Goal: Task Accomplishment & Management: Manage account settings

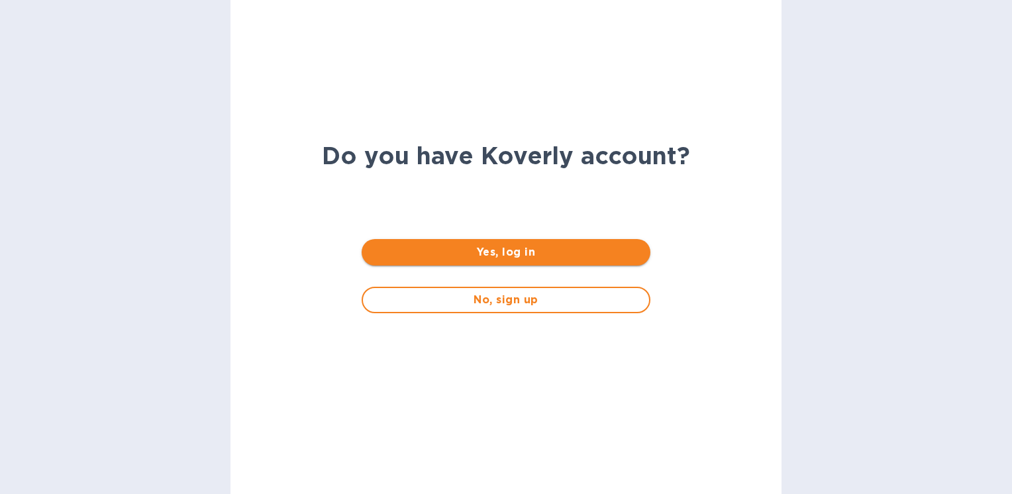
click at [528, 250] on span "Yes, log in" at bounding box center [505, 252] width 267 height 16
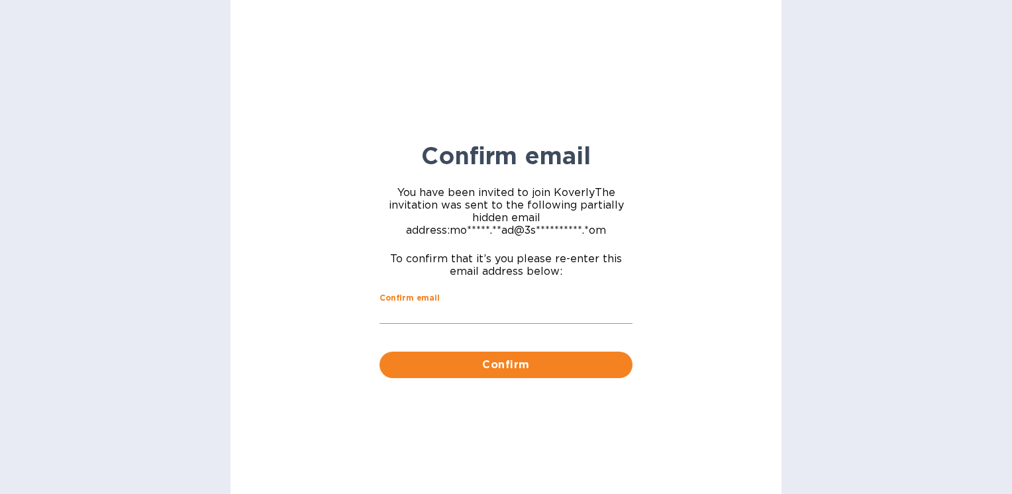
click at [462, 313] on input "Confirm email" at bounding box center [506, 314] width 253 height 20
type input "mohamed.saad@3sixtydental.com"
click at [699, 273] on div "**********" at bounding box center [505, 247] width 551 height 494
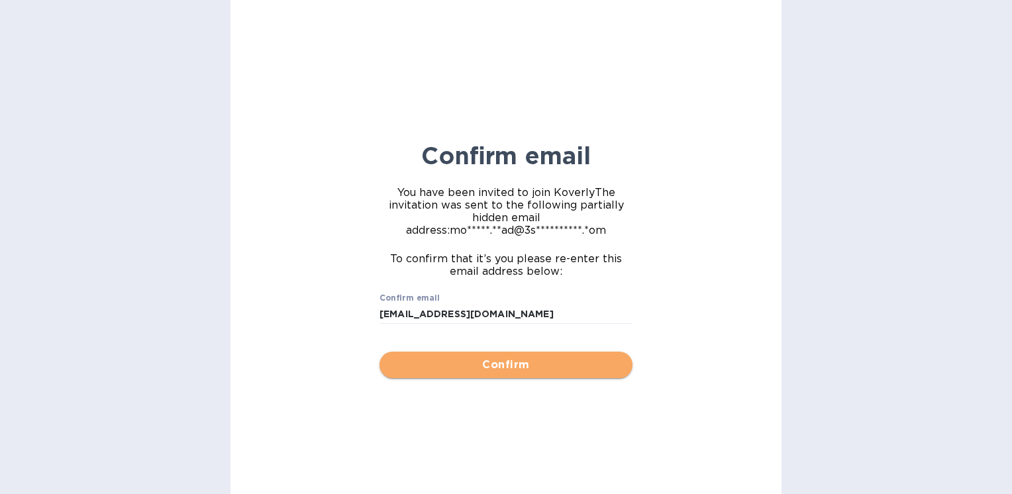
click at [544, 373] on span "Confirm" at bounding box center [506, 365] width 232 height 16
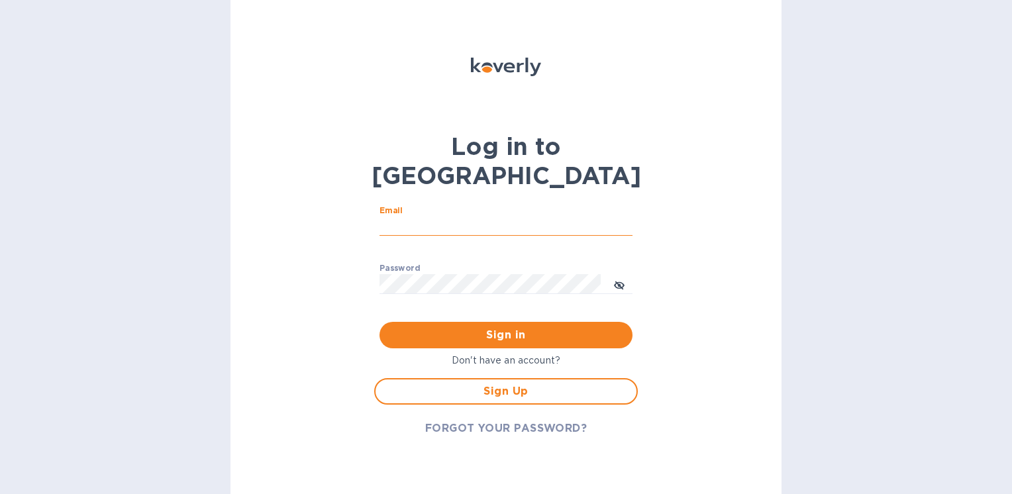
click at [416, 217] on input "Email" at bounding box center [506, 227] width 253 height 20
click at [717, 342] on div "Log in to Koverly Email ​ Password ​ Sign in Don't have an account? Sign Up FOR…" at bounding box center [505, 247] width 551 height 494
click at [458, 217] on input "Email" at bounding box center [506, 227] width 253 height 20
type input "mohamed.saad@3sixtydental.com"
click at [624, 280] on icon "toggle password visibility" at bounding box center [619, 285] width 11 height 11
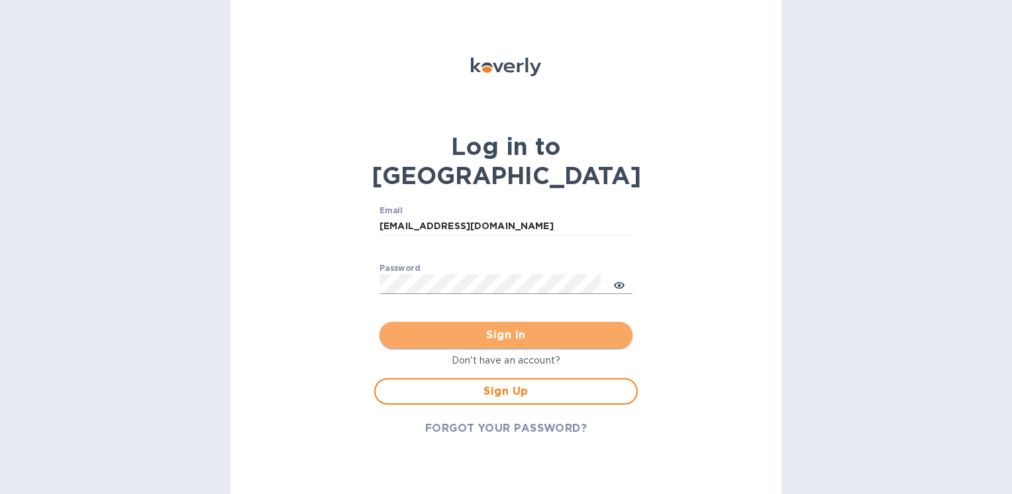
click at [575, 327] on span "Sign in" at bounding box center [506, 335] width 232 height 16
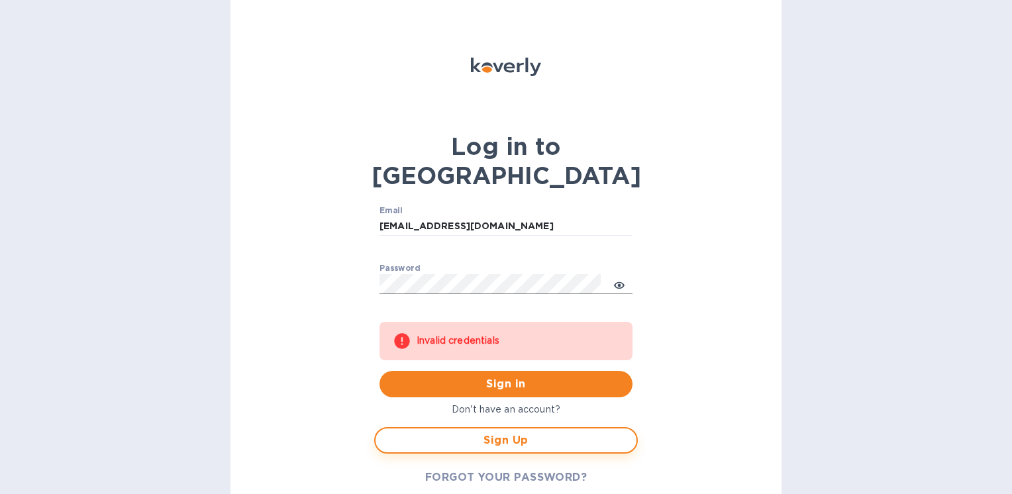
click at [525, 433] on span "Sign Up" at bounding box center [506, 441] width 240 height 16
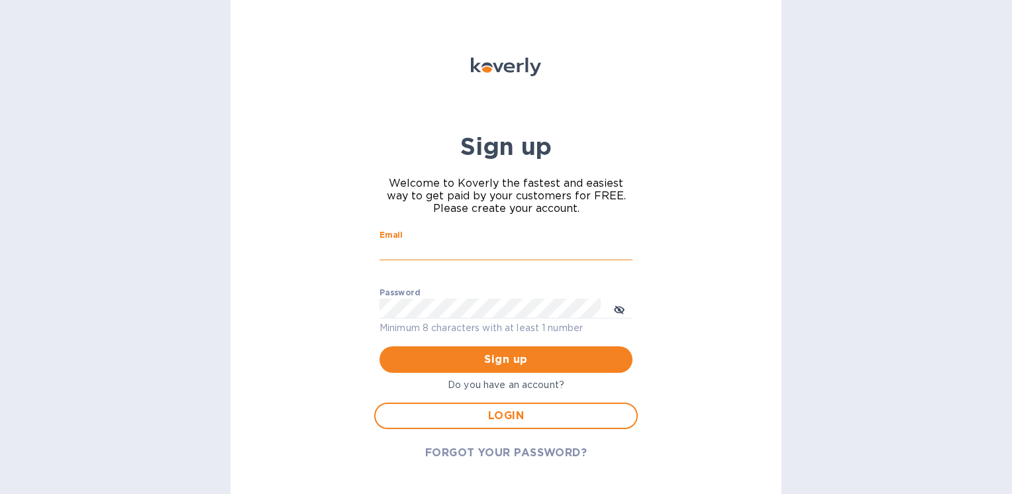
click at [493, 246] on input "Email" at bounding box center [506, 251] width 253 height 20
click at [678, 300] on div "Sign up Welcome to Koverly the fastest and easiest way to get paid by your cust…" at bounding box center [505, 247] width 551 height 494
click at [509, 250] on input "Email" at bounding box center [506, 251] width 253 height 20
type input "mohamed.saad@3sixtydental.com"
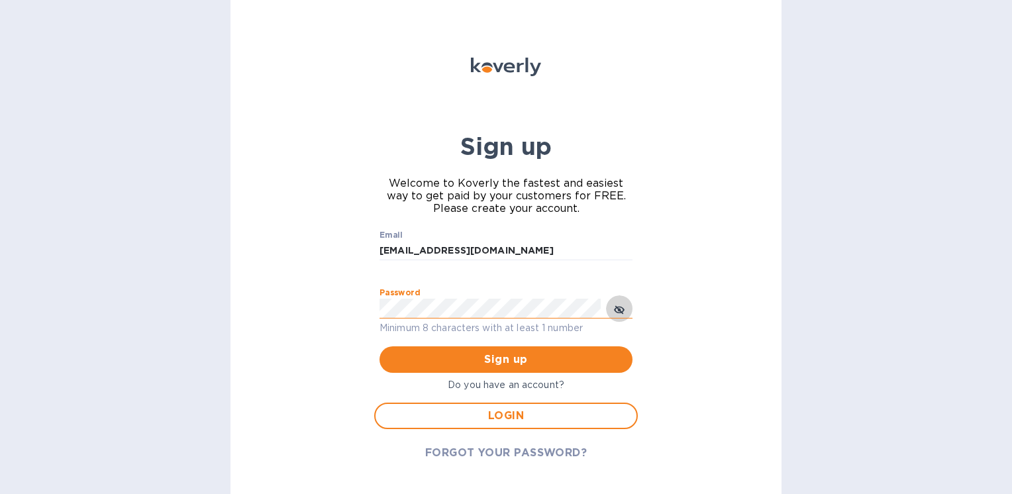
click at [619, 301] on span "toggle password visibility" at bounding box center [619, 308] width 11 height 19
click at [620, 310] on icon "toggle password visibility" at bounding box center [619, 310] width 3 height 3
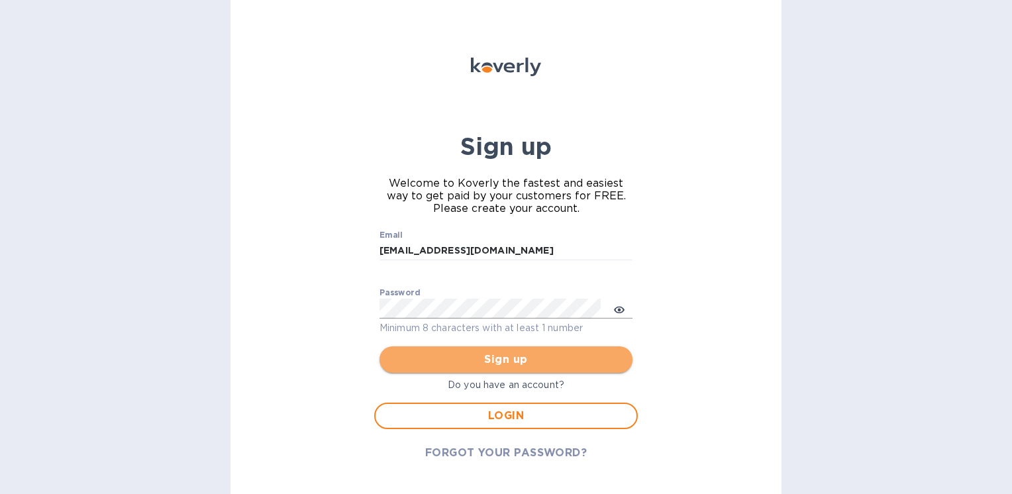
click at [578, 360] on span "Sign up" at bounding box center [506, 360] width 232 height 16
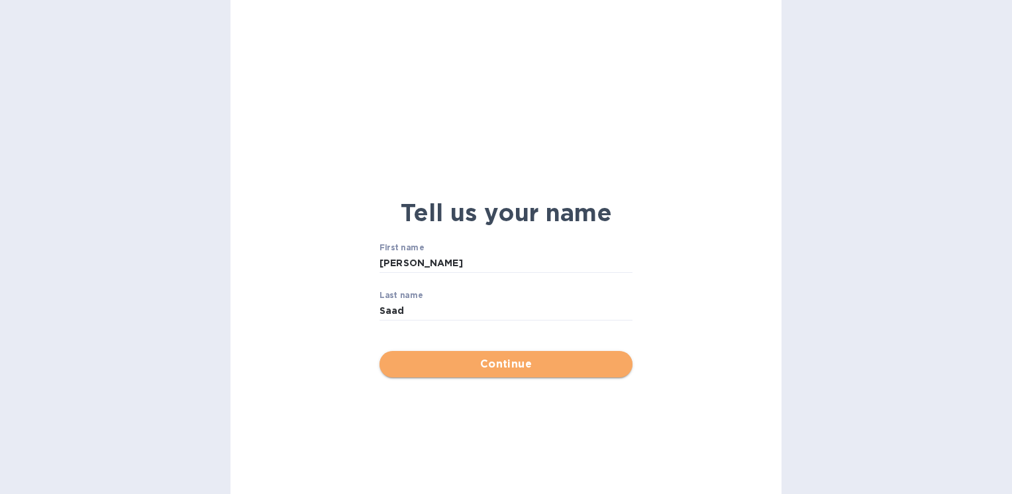
click at [603, 357] on span "Continue" at bounding box center [506, 364] width 232 height 16
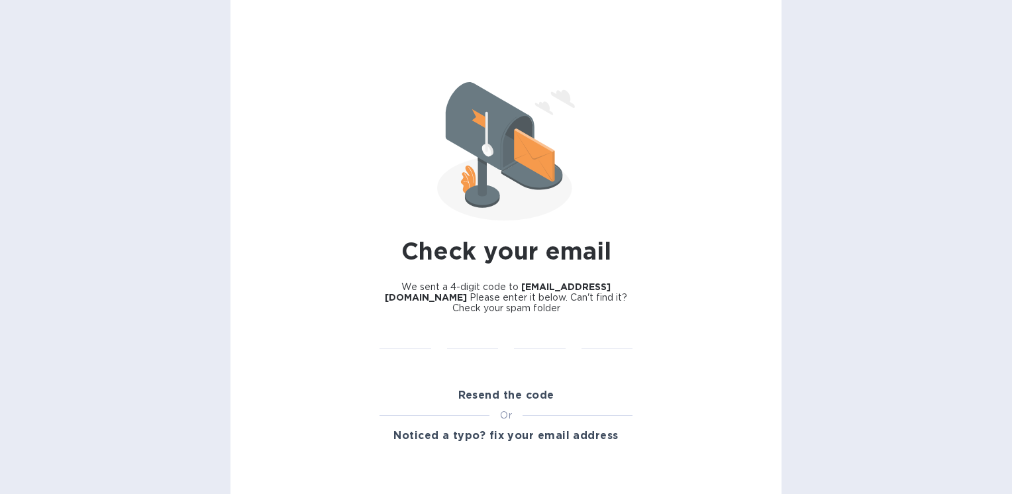
click at [846, 197] on div "Check your email We sent a 4-digit code to mohamed.saad@3sixtydental.com Please…" at bounding box center [506, 247] width 1012 height 494
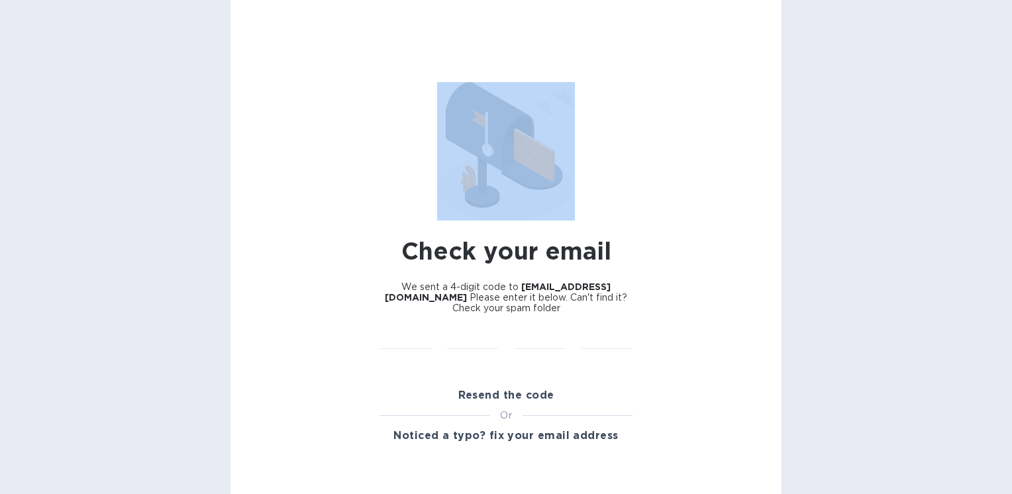
click at [846, 197] on div "Check your email We sent a 4-digit code to mohamed.saad@3sixtydental.com Please…" at bounding box center [506, 247] width 1012 height 494
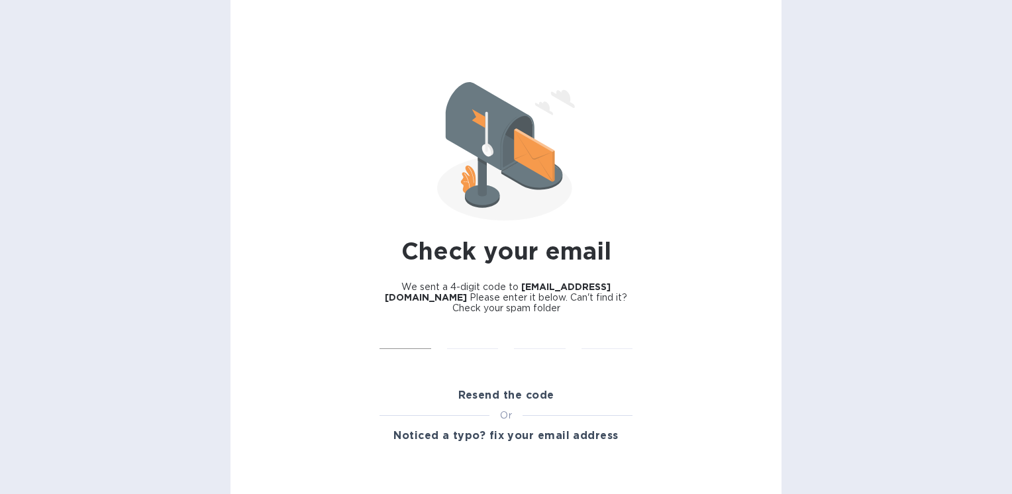
click at [389, 340] on input "text" at bounding box center [406, 339] width 52 height 20
paste input "9398"
type input "8"
paste input "9398"
type input "8"
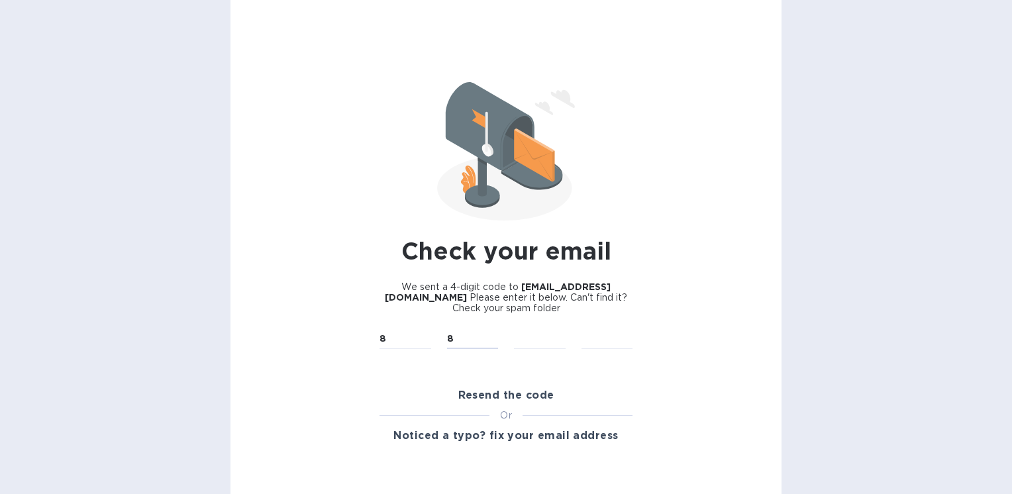
drag, startPoint x: 452, startPoint y: 337, endPoint x: 435, endPoint y: 345, distance: 18.4
click at [435, 345] on div "8 ​ 8 ​ ​ ​" at bounding box center [506, 347] width 269 height 53
drag, startPoint x: 385, startPoint y: 342, endPoint x: 369, endPoint y: 346, distance: 16.6
click at [369, 346] on div "Check your email We sent a 4-digit code to mohamed.saad@3sixtydental.com Please…" at bounding box center [505, 247] width 551 height 494
click at [420, 335] on input "text" at bounding box center [406, 339] width 52 height 20
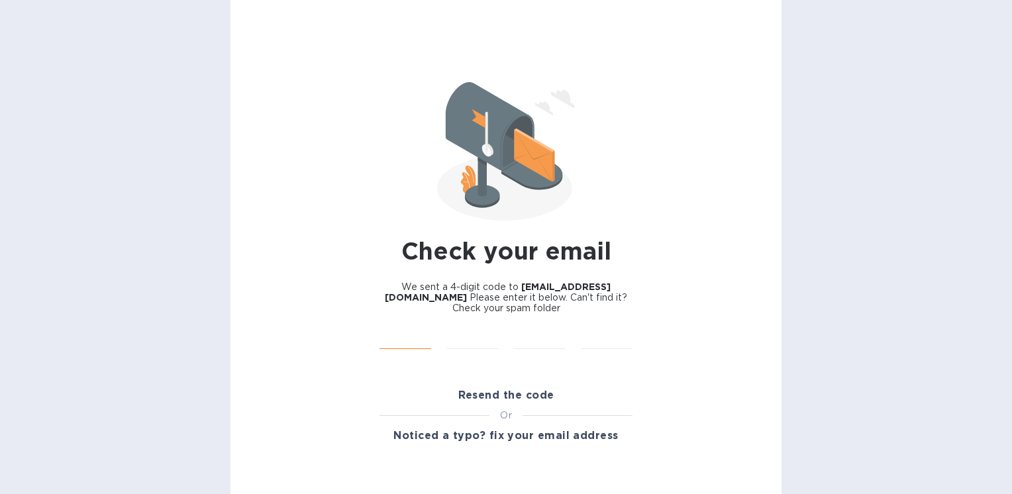
type input "9"
type input "3"
type input "9"
type input "8"
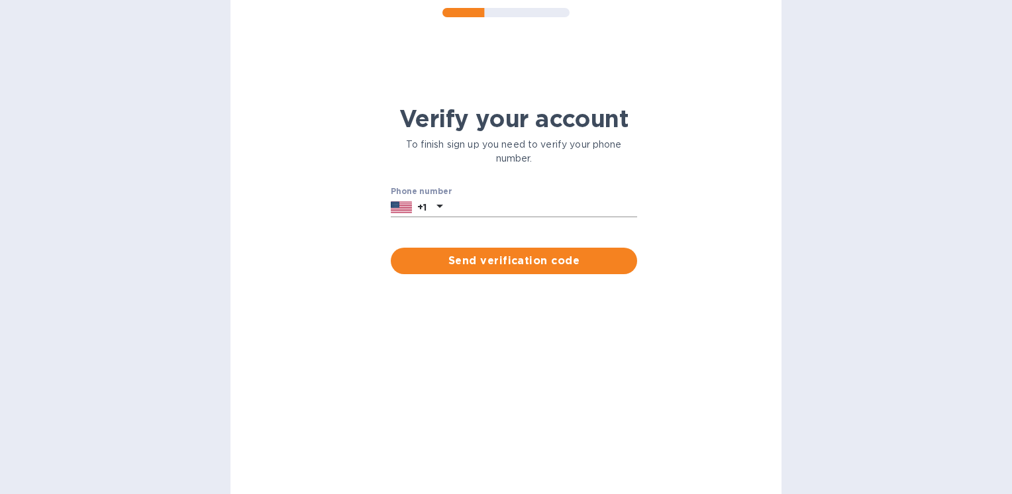
click at [441, 207] on icon at bounding box center [439, 206] width 7 height 3
click at [610, 360] on div "Verify your account To finish sign up you need to verify your phone number. Pho…" at bounding box center [505, 247] width 551 height 494
click at [514, 209] on input "text" at bounding box center [542, 207] width 189 height 20
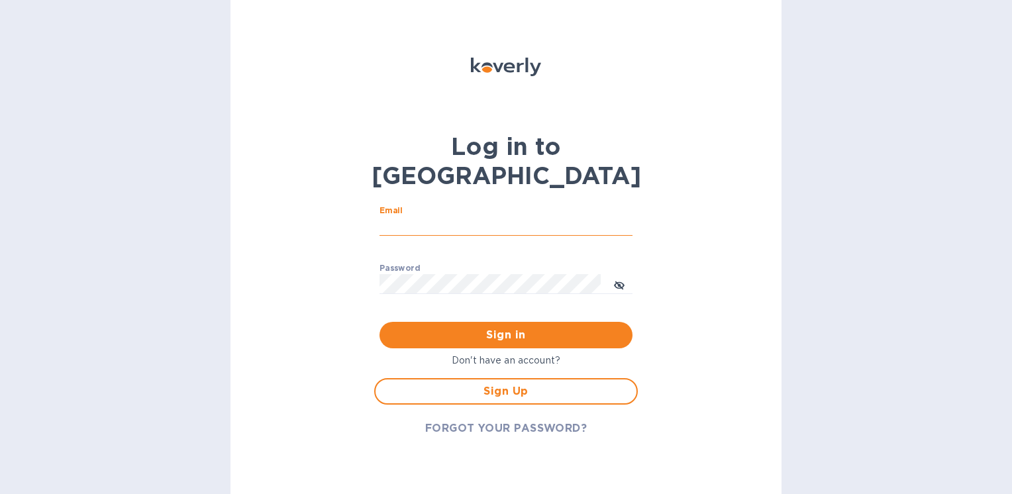
click at [416, 217] on input "Email" at bounding box center [506, 227] width 253 height 20
click at [360, 231] on div "Log in to Koverly Email ​ Password ​ Sign in Don't have an account? Sign Up FOR…" at bounding box center [505, 247] width 551 height 494
click at [448, 217] on input "Email" at bounding box center [506, 227] width 253 height 20
type input "mohamed.saad@3sixtydental.com"
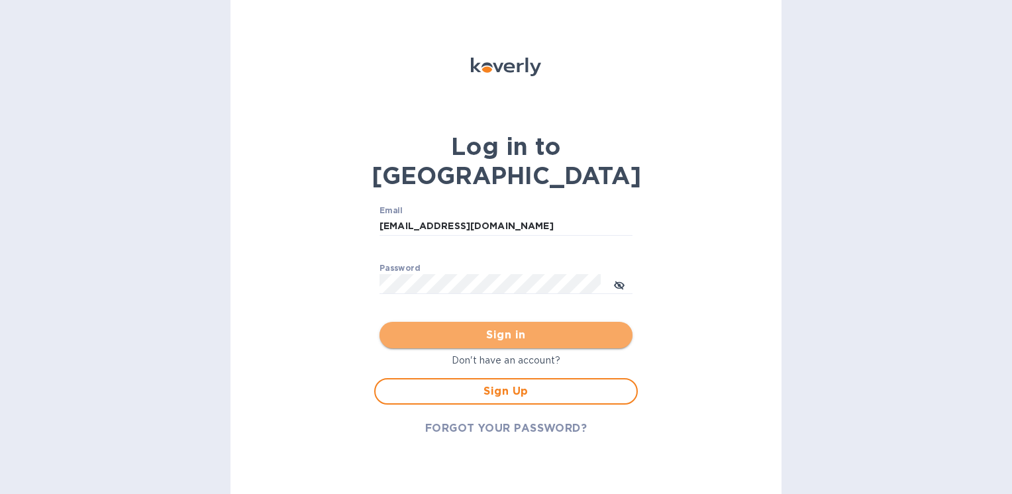
click at [533, 327] on span "Sign in" at bounding box center [506, 335] width 232 height 16
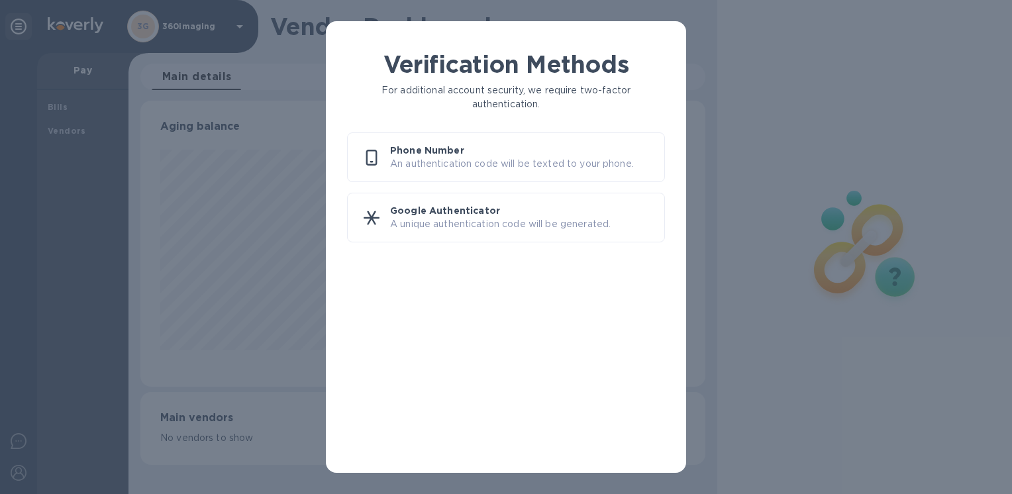
scroll to position [286, 564]
click at [259, 229] on div "Verification Methods For additional account security, we require two-factor aut…" at bounding box center [506, 247] width 1012 height 494
click at [442, 226] on p "A unique authentication code will be generated." at bounding box center [522, 224] width 264 height 14
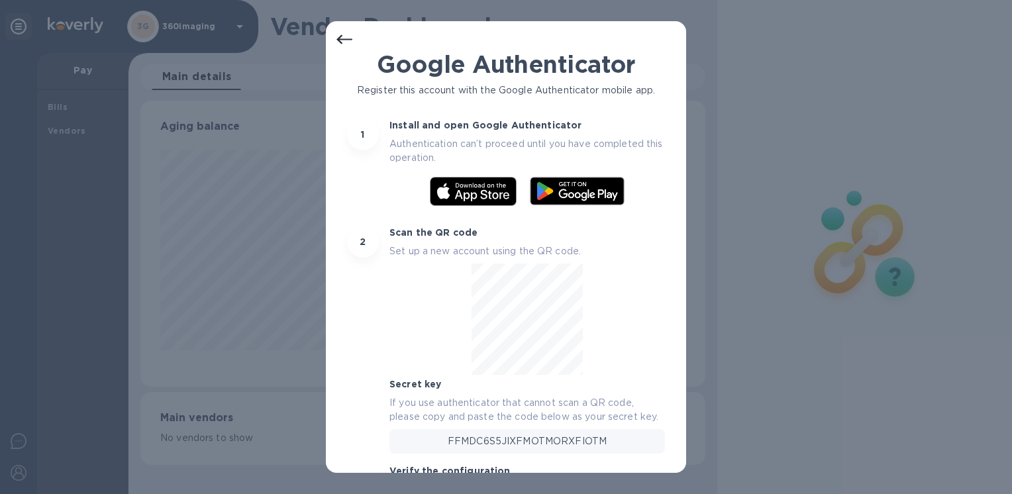
click at [350, 44] on icon at bounding box center [344, 40] width 16 height 16
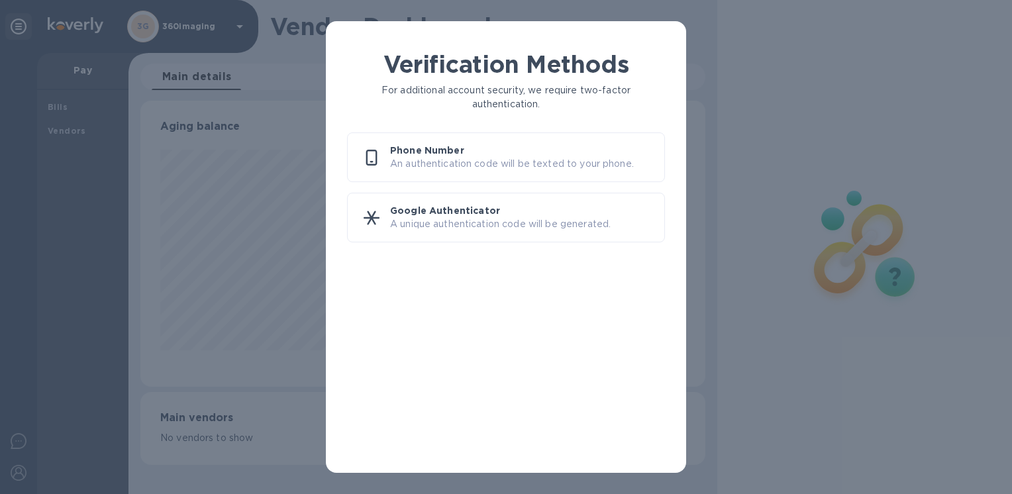
click at [440, 209] on p "Google Authenticator" at bounding box center [522, 210] width 264 height 13
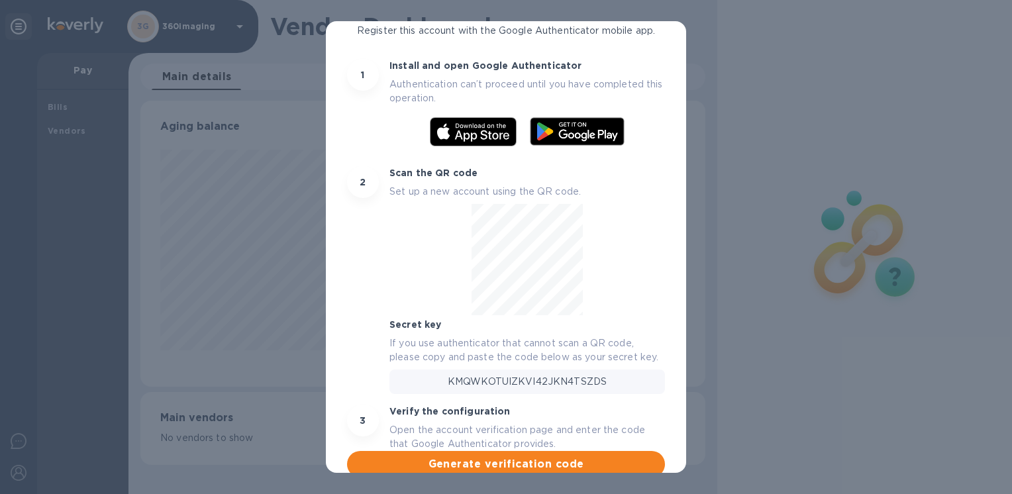
scroll to position [74, 0]
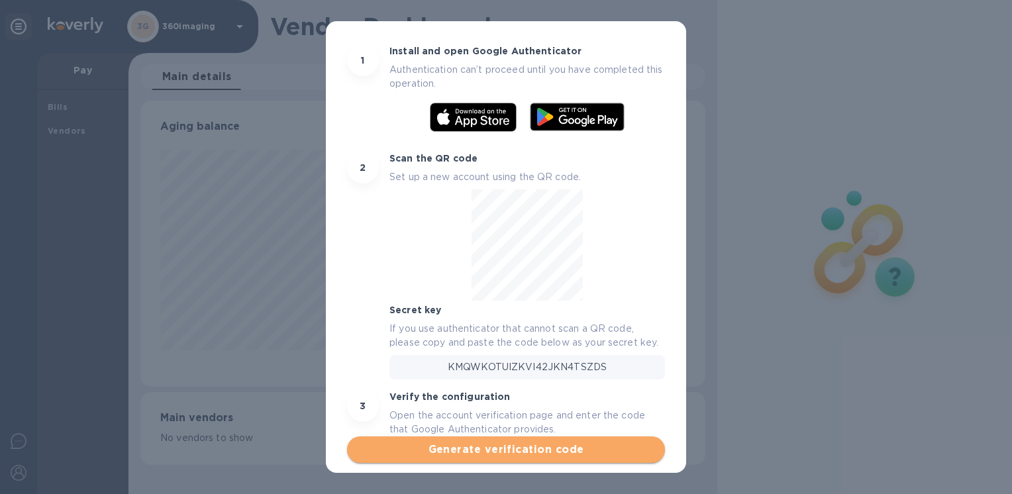
click at [529, 460] on button "Generate verification code" at bounding box center [506, 449] width 318 height 26
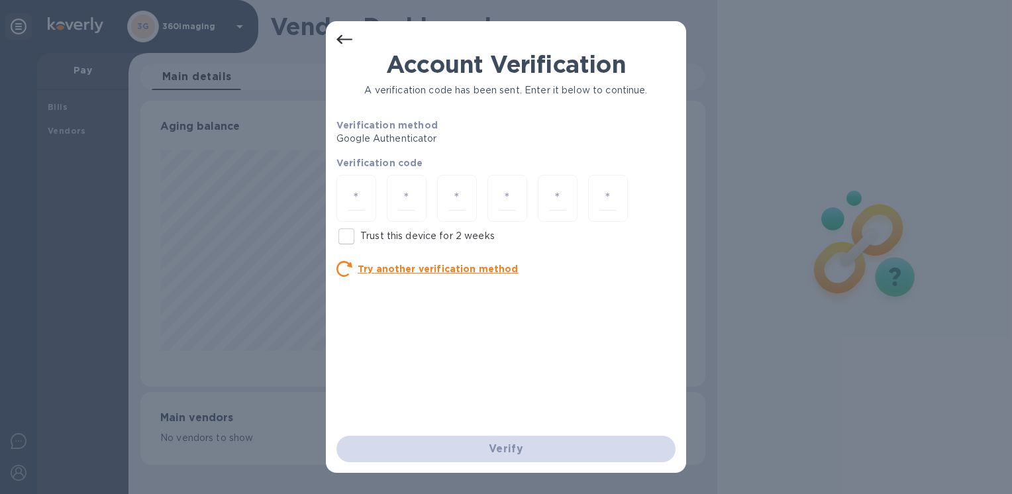
scroll to position [0, 0]
click at [459, 272] on u "Try another verification method" at bounding box center [438, 269] width 161 height 11
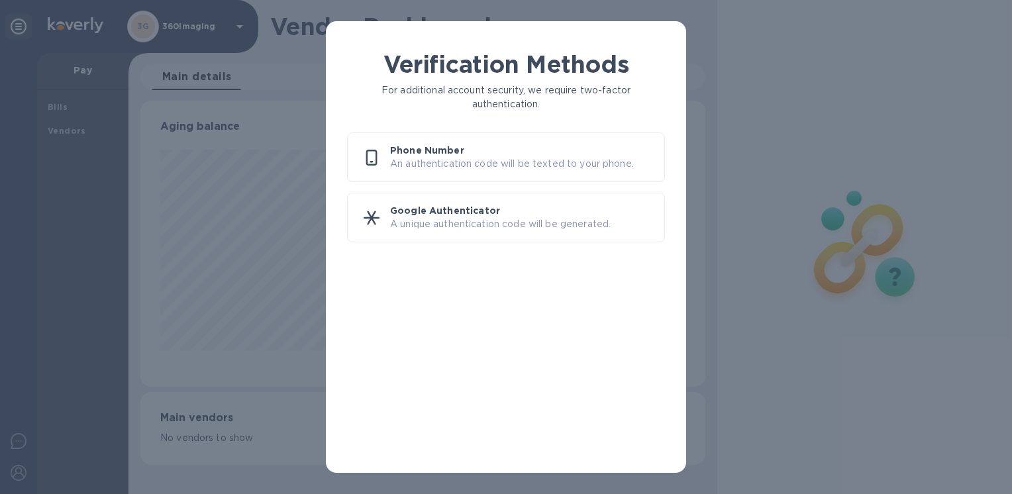
click at [482, 227] on p "A unique authentication code will be generated." at bounding box center [522, 224] width 264 height 14
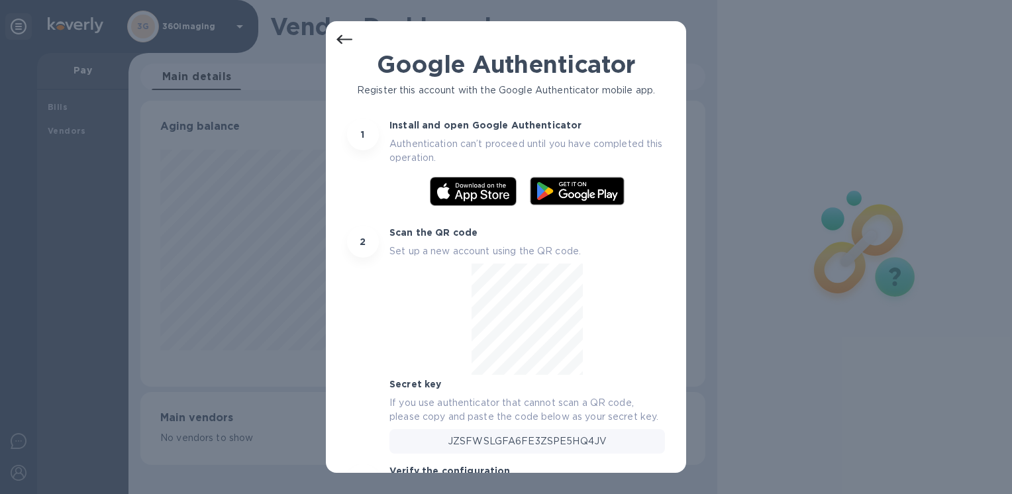
click at [336, 36] on icon at bounding box center [344, 40] width 16 height 16
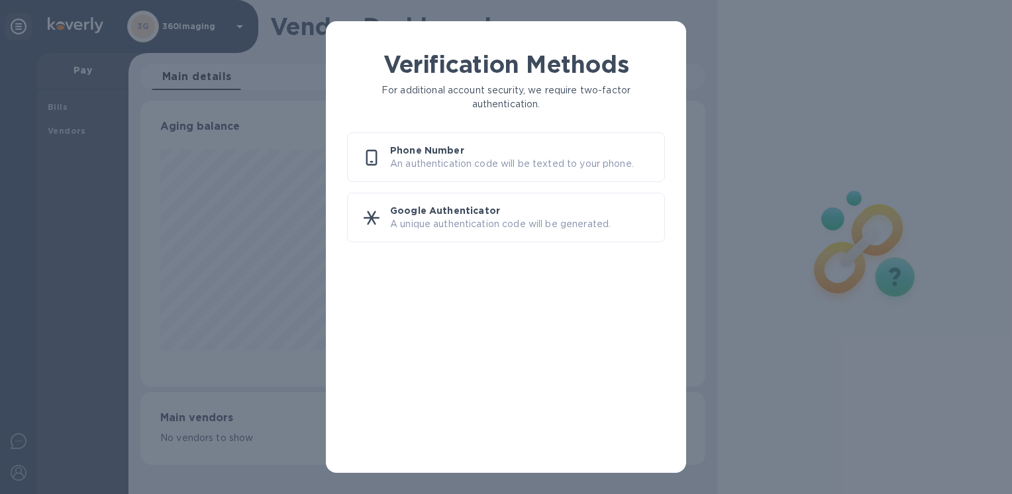
click at [511, 164] on p "An authentication code will be texted to your phone." at bounding box center [522, 164] width 264 height 14
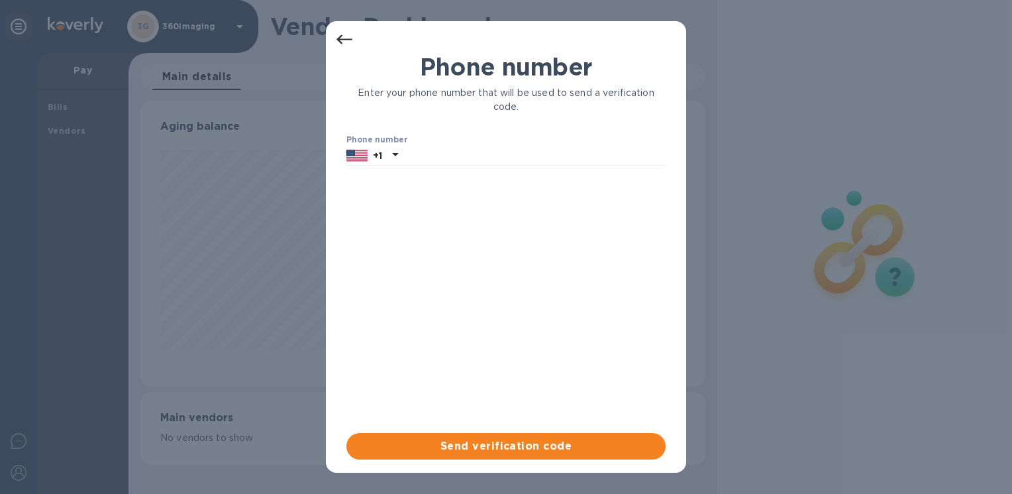
click at [338, 39] on icon at bounding box center [344, 39] width 16 height 9
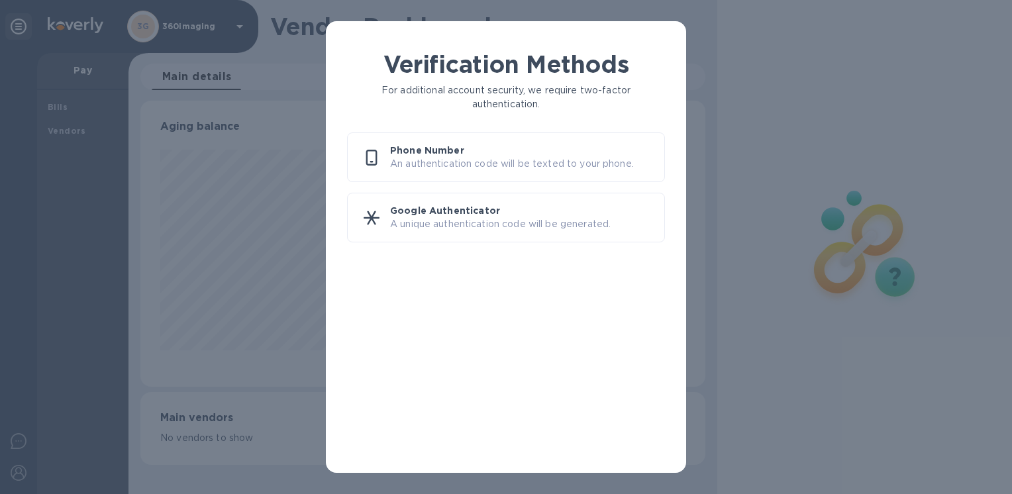
click at [446, 215] on p "Google Authenticator" at bounding box center [522, 210] width 264 height 13
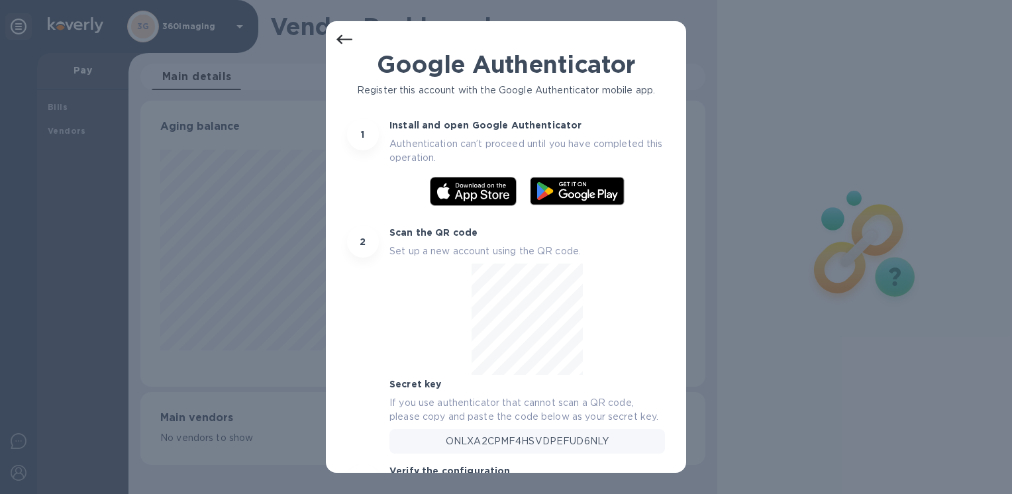
scroll to position [74, 0]
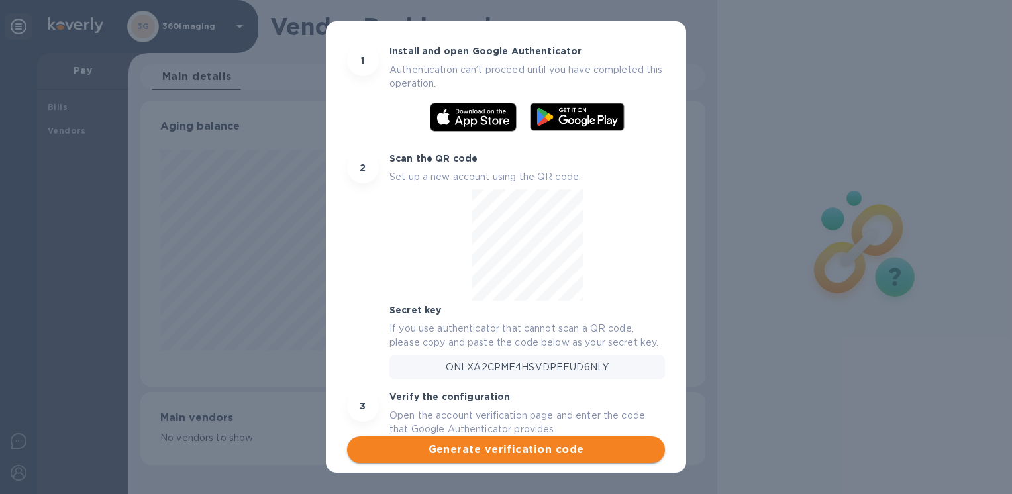
click at [585, 450] on span "Generate verification code" at bounding box center [506, 450] width 297 height 16
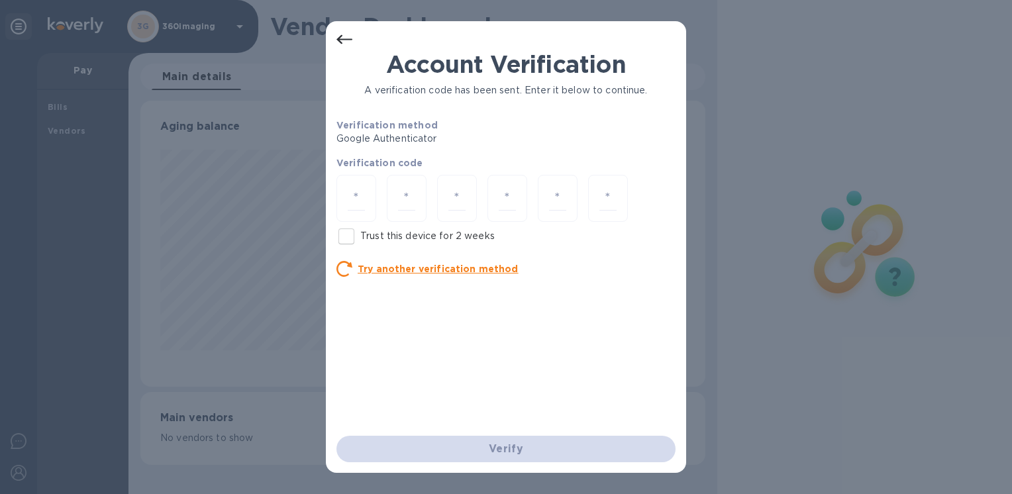
scroll to position [0, 0]
click at [344, 45] on icon at bounding box center [344, 40] width 16 height 16
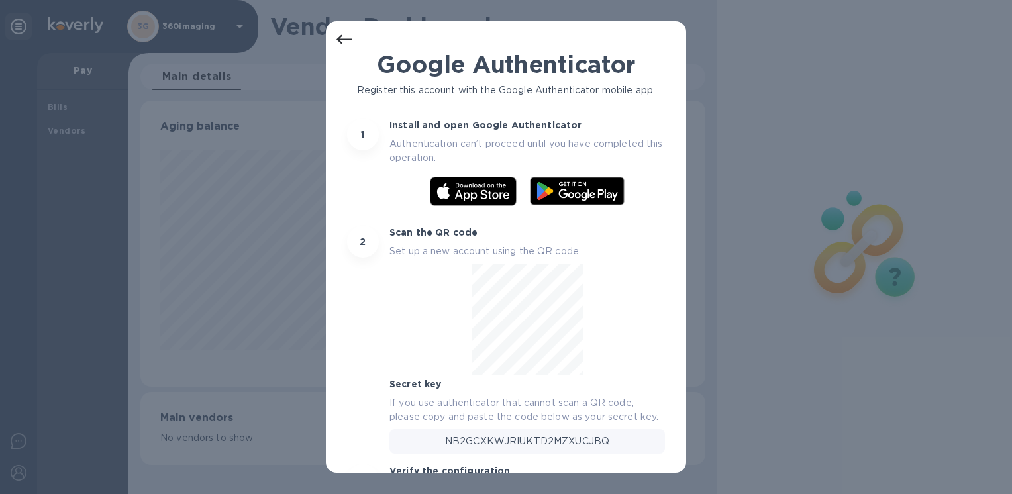
scroll to position [74, 0]
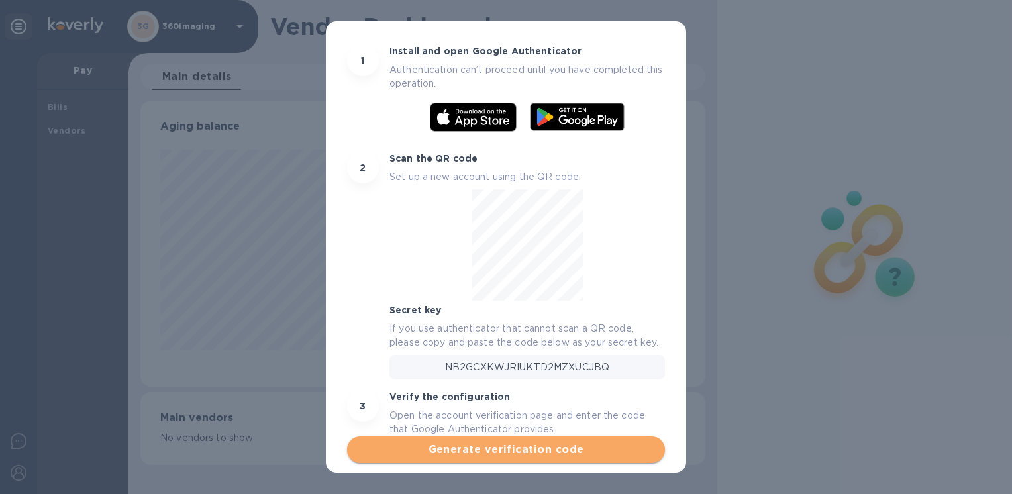
click at [564, 444] on span "Generate verification code" at bounding box center [506, 450] width 297 height 16
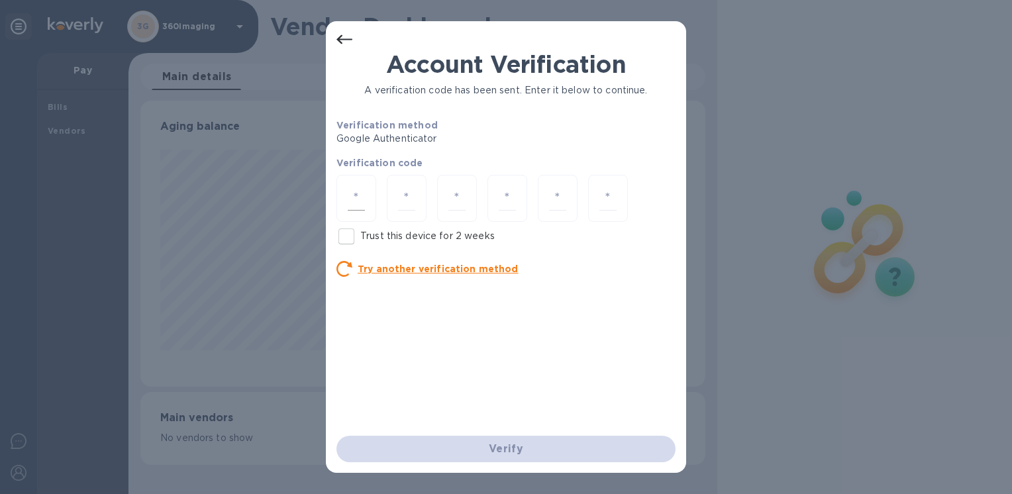
click at [362, 199] on input "number" at bounding box center [356, 198] width 17 height 25
type input "1"
type input "3"
type input "9"
type input "1"
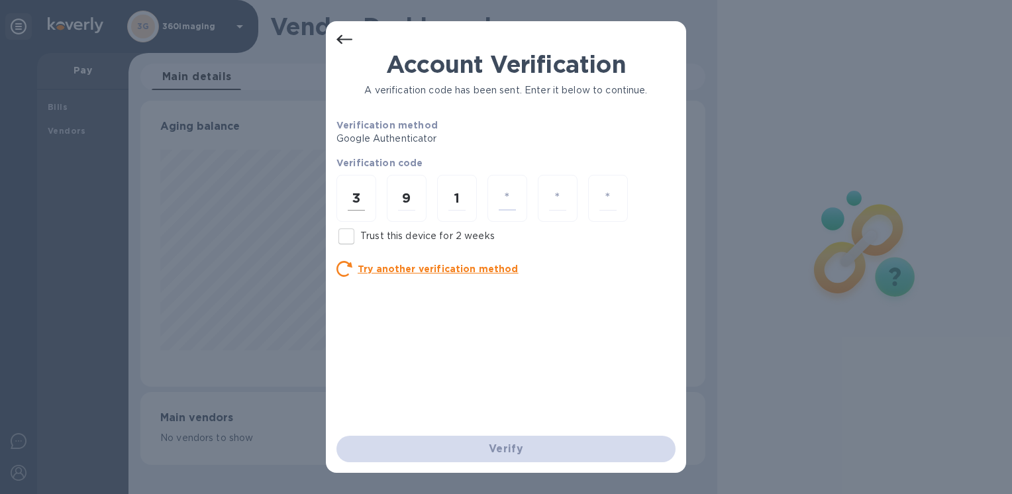
type input "2"
type input "8"
type input "1"
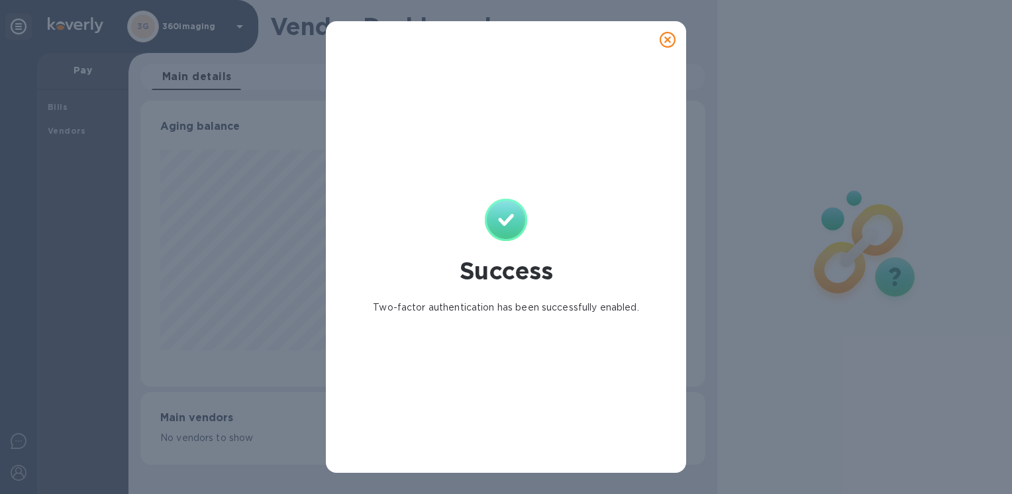
click at [667, 40] on icon at bounding box center [668, 40] width 16 height 16
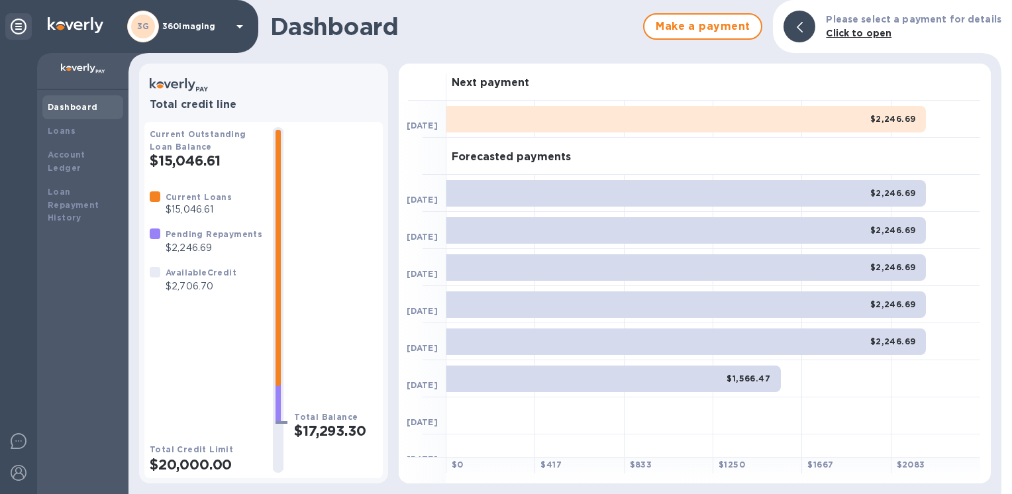
drag, startPoint x: 272, startPoint y: 160, endPoint x: 268, endPoint y: 213, distance: 53.8
click at [273, 213] on div at bounding box center [278, 300] width 11 height 340
click at [68, 128] on b "Loans" at bounding box center [62, 131] width 28 height 10
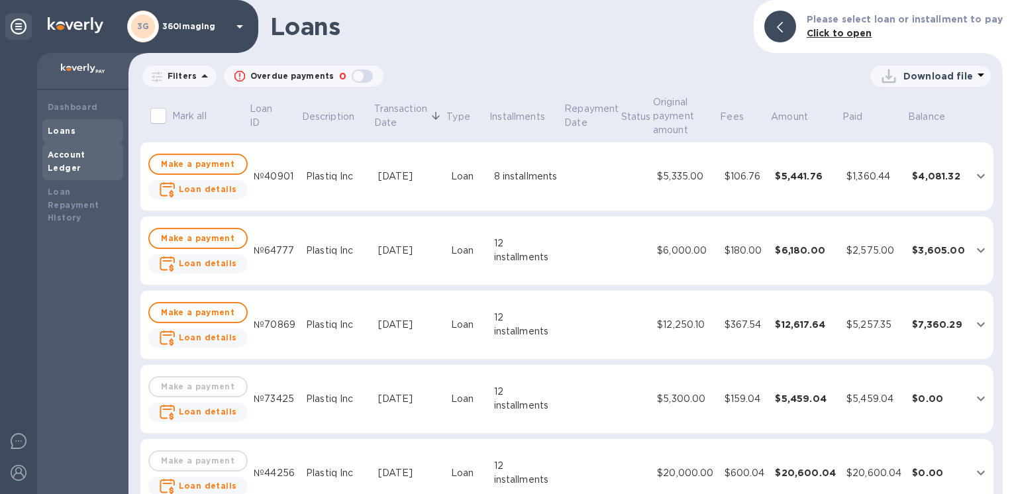
click at [85, 158] on b "Account Ledger" at bounding box center [67, 161] width 38 height 23
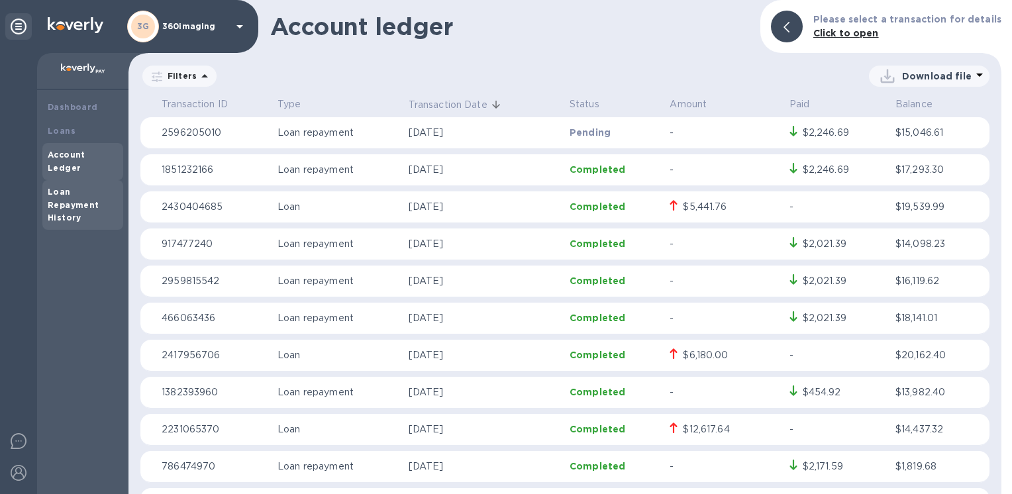
click at [82, 193] on b "Loan Repayment History" at bounding box center [74, 205] width 52 height 36
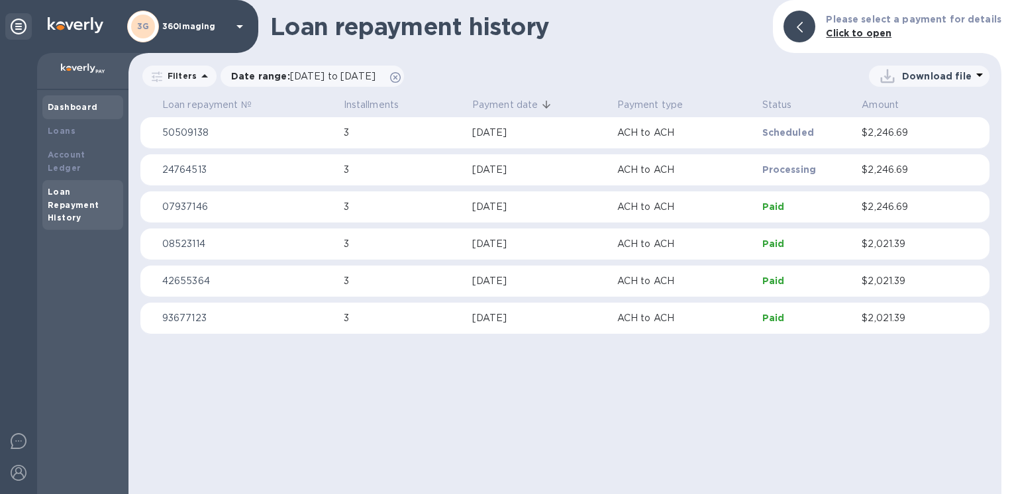
click at [72, 105] on b "Dashboard" at bounding box center [73, 107] width 50 height 10
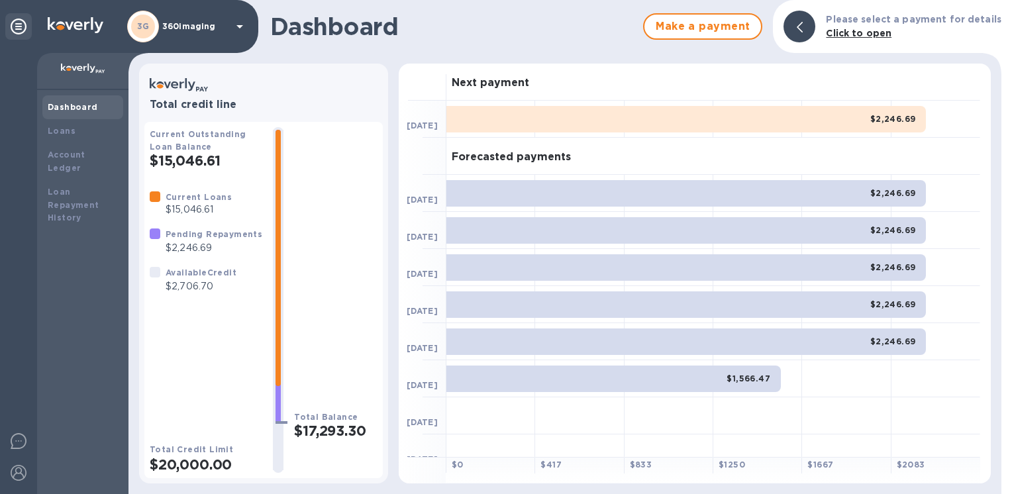
click at [419, 200] on b "[DATE]" at bounding box center [422, 200] width 31 height 10
click at [61, 133] on b "Loans" at bounding box center [62, 131] width 28 height 10
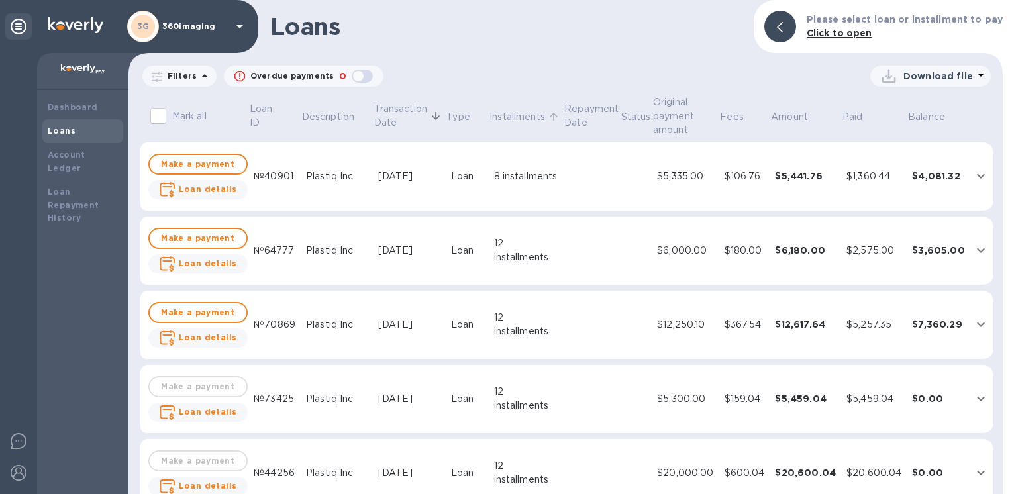
click at [526, 115] on p "Installments" at bounding box center [517, 117] width 56 height 14
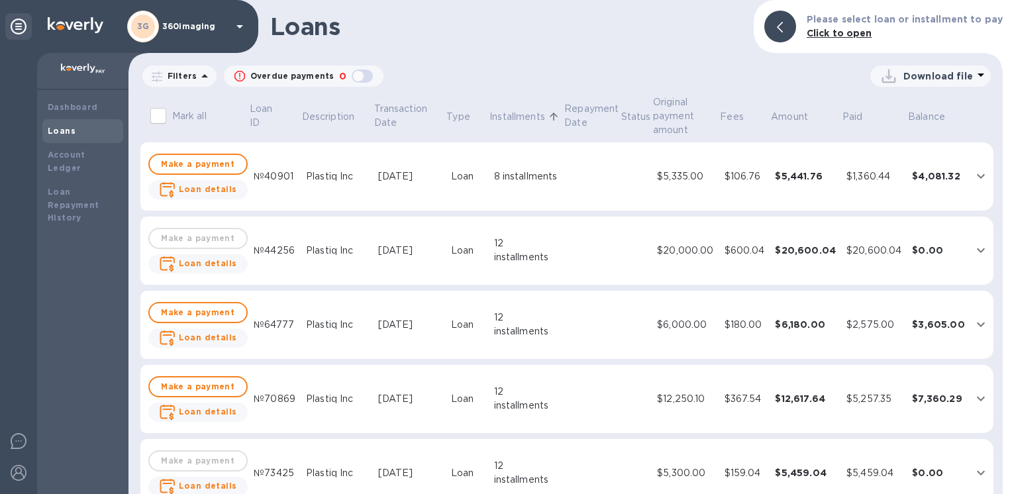
click at [681, 178] on div "$5,335.00" at bounding box center [685, 177] width 56 height 14
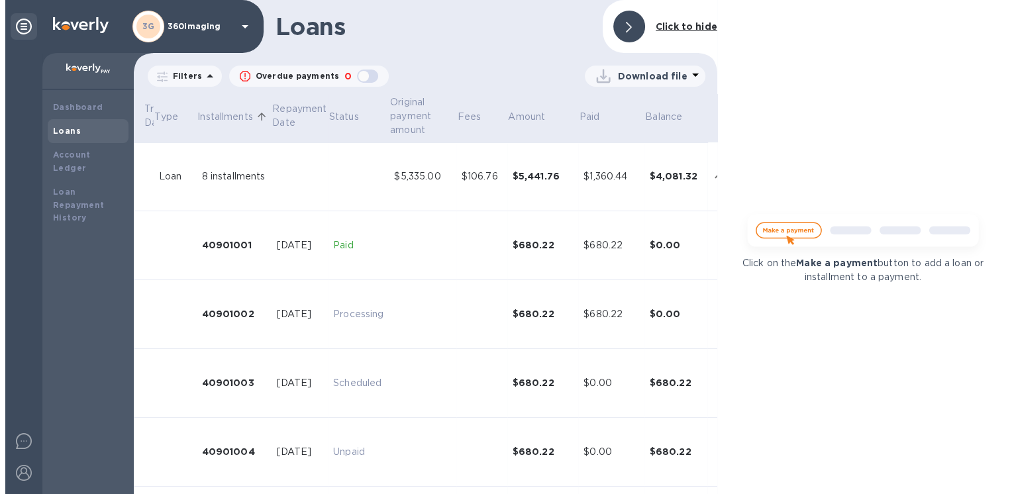
scroll to position [0, 301]
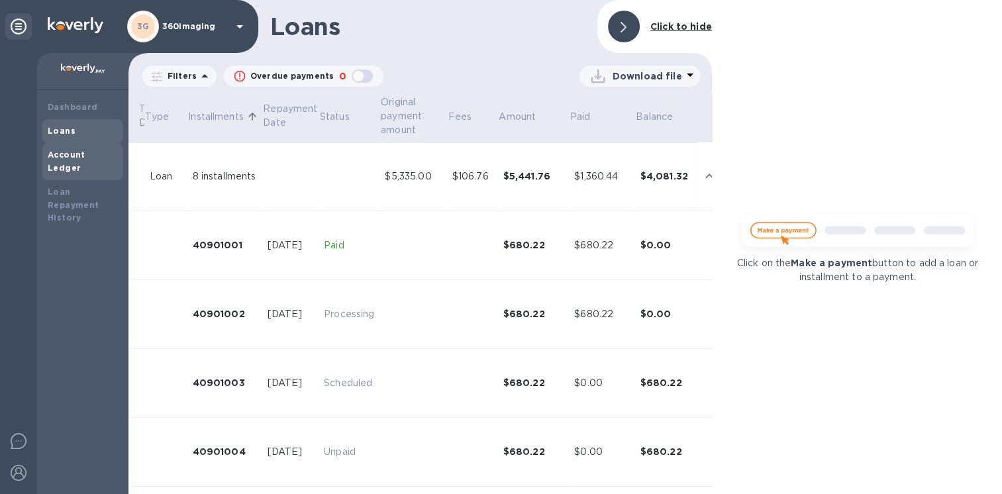
click at [100, 149] on div "Account Ledger" at bounding box center [83, 161] width 70 height 26
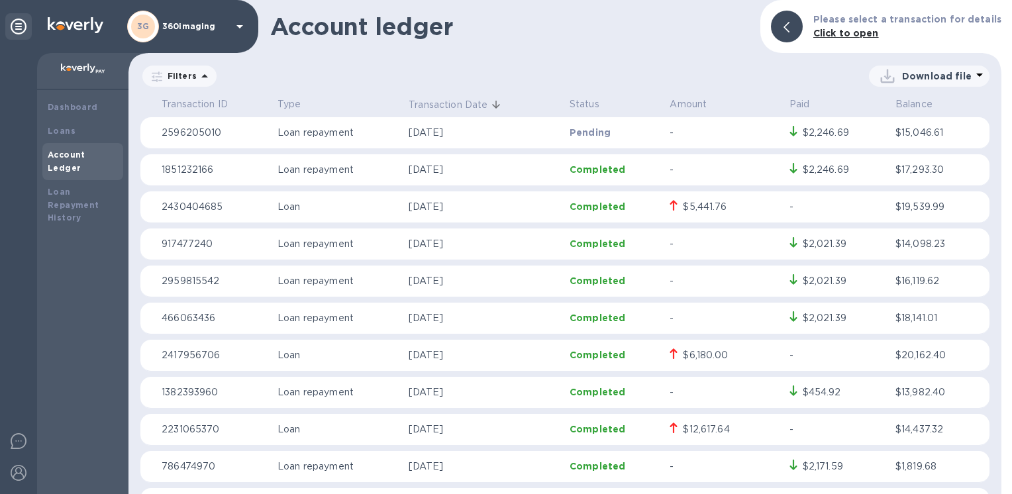
click at [703, 206] on div "$5,441.76" at bounding box center [705, 207] width 44 height 14
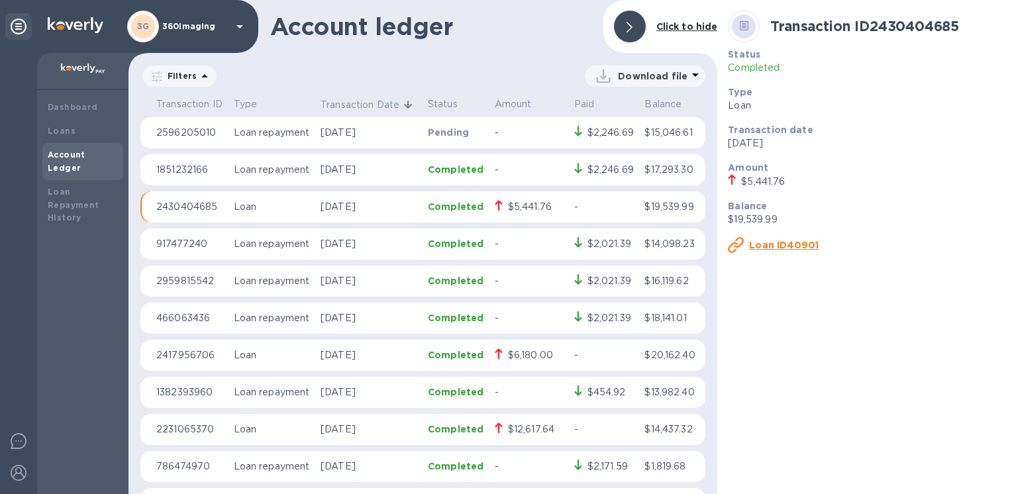
click at [525, 433] on div "$12,617.64" at bounding box center [531, 430] width 46 height 14
click at [510, 429] on div "$12,617.64" at bounding box center [531, 430] width 46 height 14
drag, startPoint x: 717, startPoint y: 232, endPoint x: 707, endPoint y: 280, distance: 48.6
click at [707, 280] on div "Transaction ID Type Transaction Date Status Amount Paid Balance 2596205010 Loan…" at bounding box center [422, 294] width 589 height 400
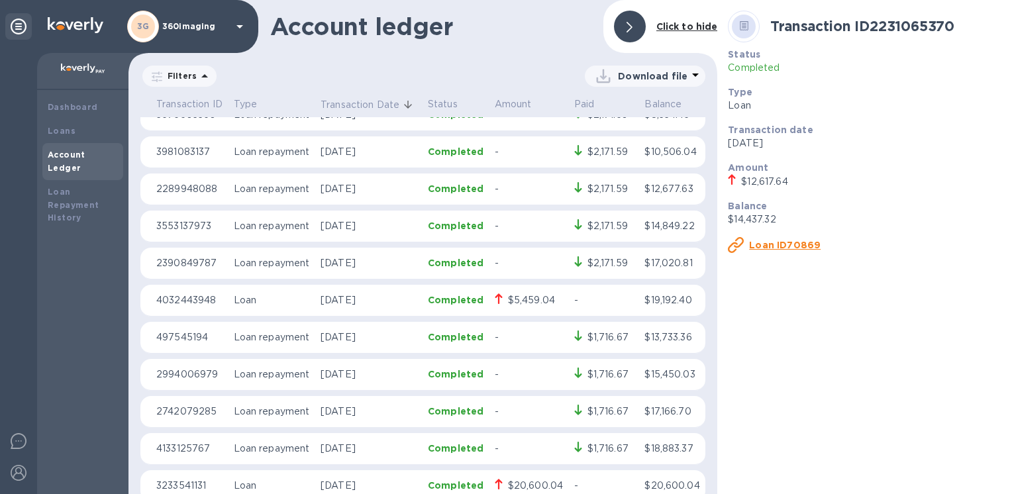
scroll to position [487, 0]
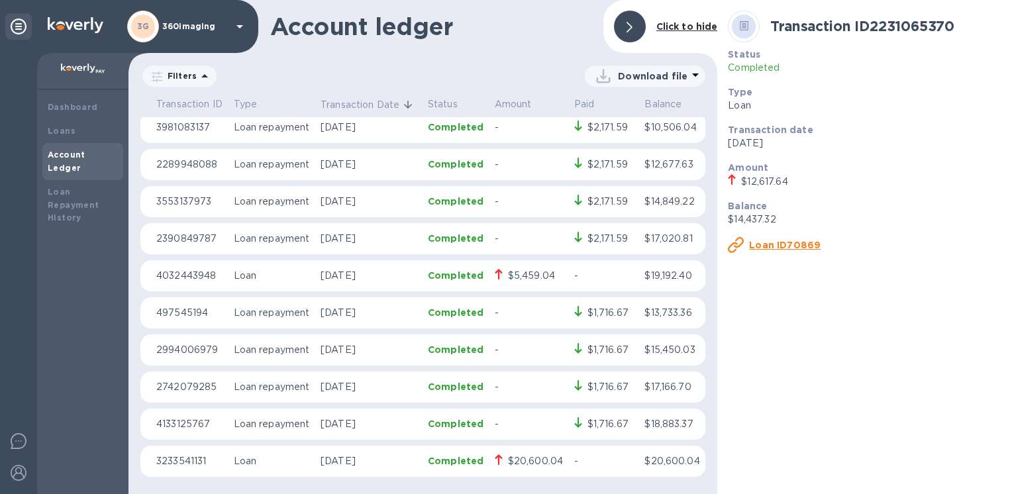
click at [519, 460] on div "$20,600.04" at bounding box center [535, 461] width 55 height 14
click at [839, 317] on div "Transaction ID 3233541131 Status Completed Type Loan Transaction date [DATE] Am…" at bounding box center [864, 247] width 295 height 494
click at [588, 312] on div "$1,716.67" at bounding box center [608, 313] width 41 height 14
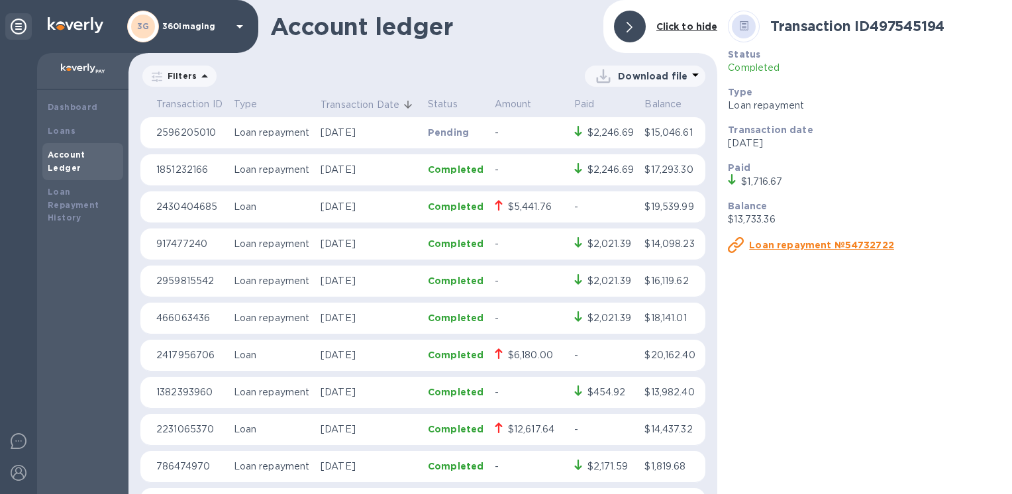
click at [710, 319] on div "Transaction ID Type Transaction Date Status Amount Paid Balance 2596205010 Loan…" at bounding box center [422, 294] width 589 height 400
click at [506, 107] on p "Amount" at bounding box center [529, 104] width 69 height 14
click at [453, 100] on p "Status" at bounding box center [456, 104] width 56 height 14
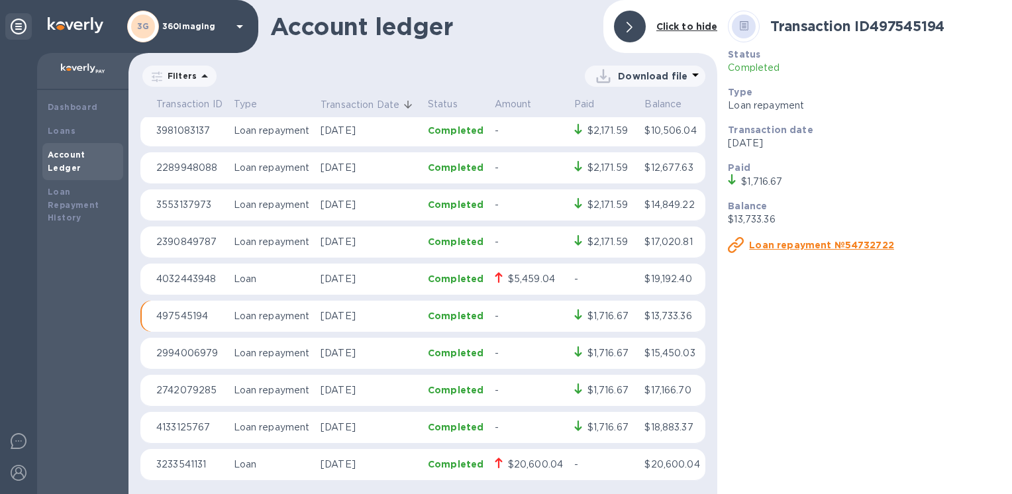
scroll to position [487, 0]
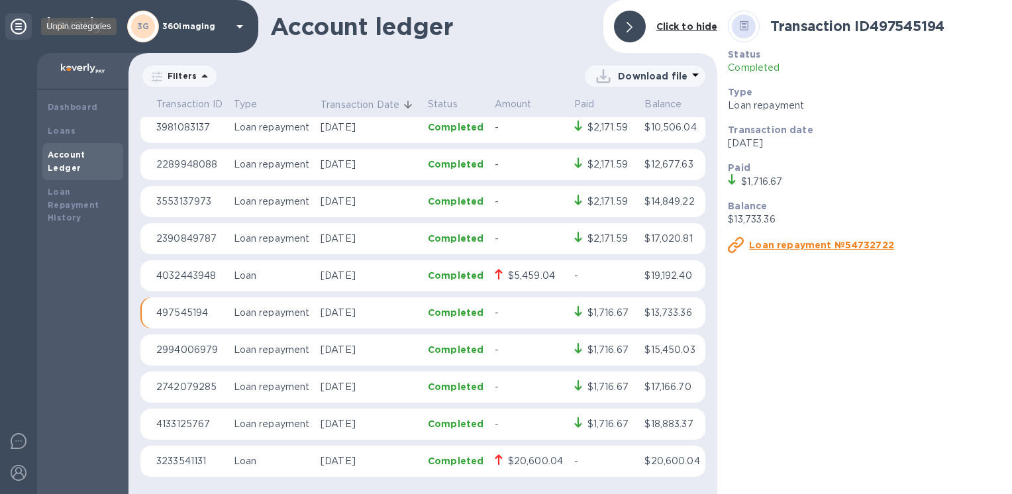
click at [21, 26] on icon at bounding box center [19, 27] width 16 height 16
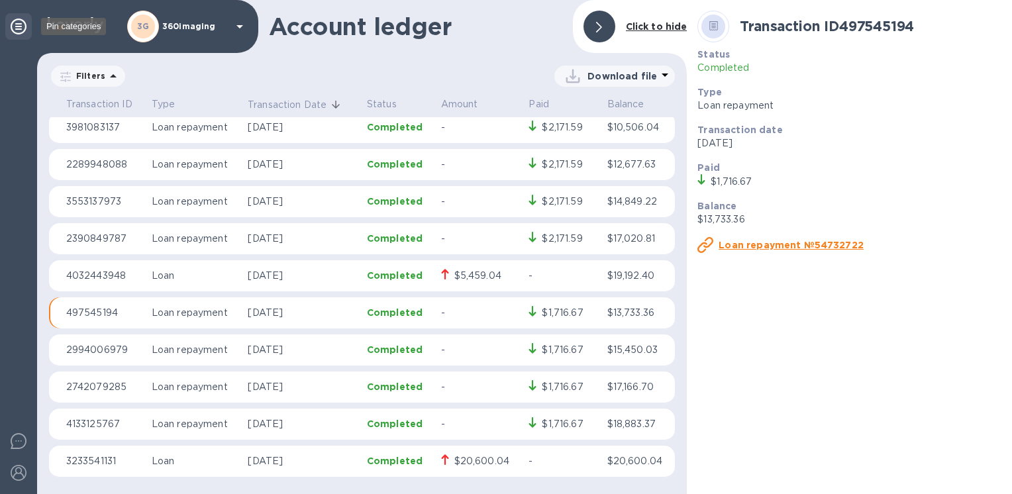
click at [21, 26] on icon at bounding box center [19, 27] width 16 height 16
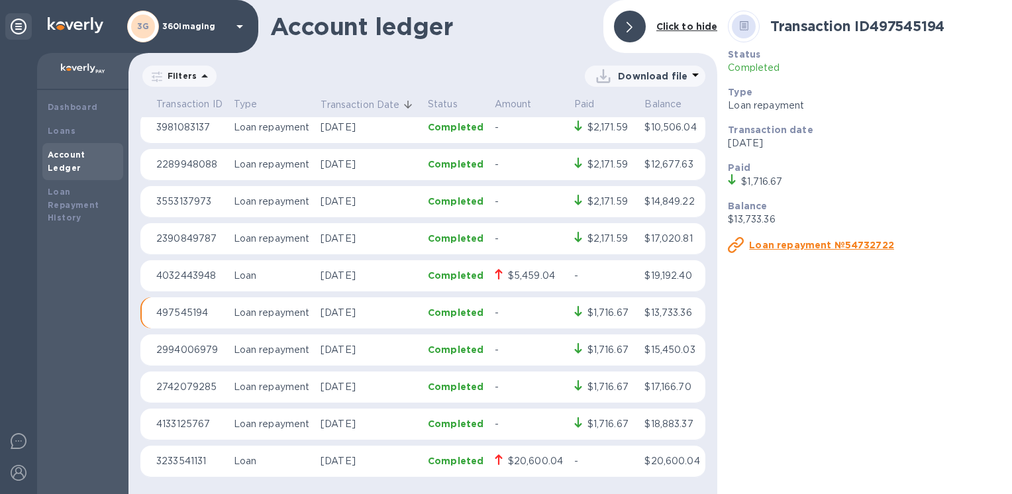
click at [589, 311] on div "$1,716.67" at bounding box center [608, 313] width 41 height 14
click at [612, 238] on div "$2,171.59" at bounding box center [608, 239] width 40 height 14
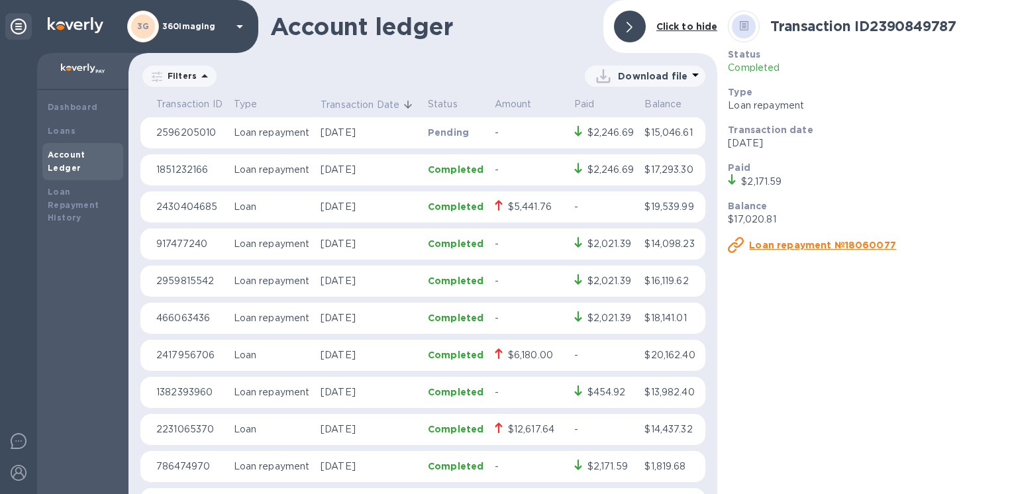
click at [374, 110] on p "Transaction Date" at bounding box center [360, 105] width 79 height 14
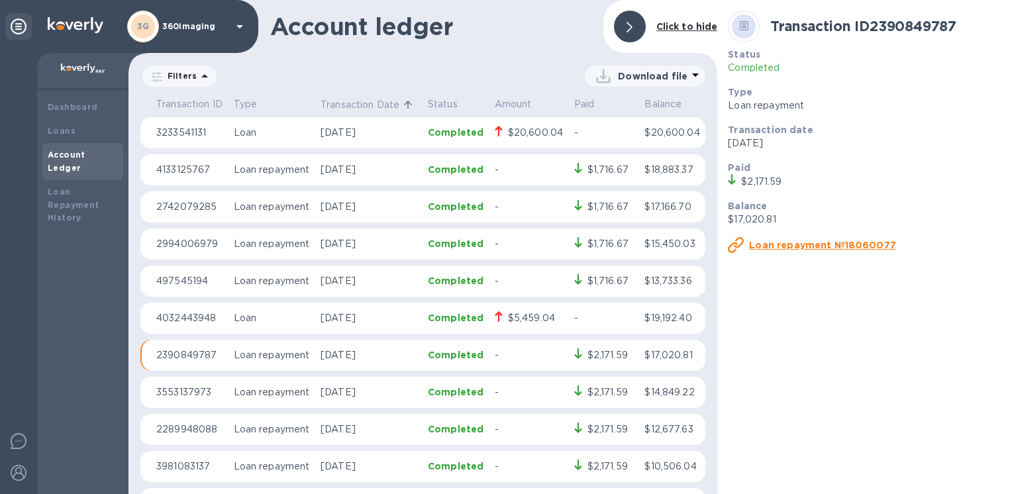
click at [374, 110] on p "Transaction Date" at bounding box center [360, 105] width 79 height 14
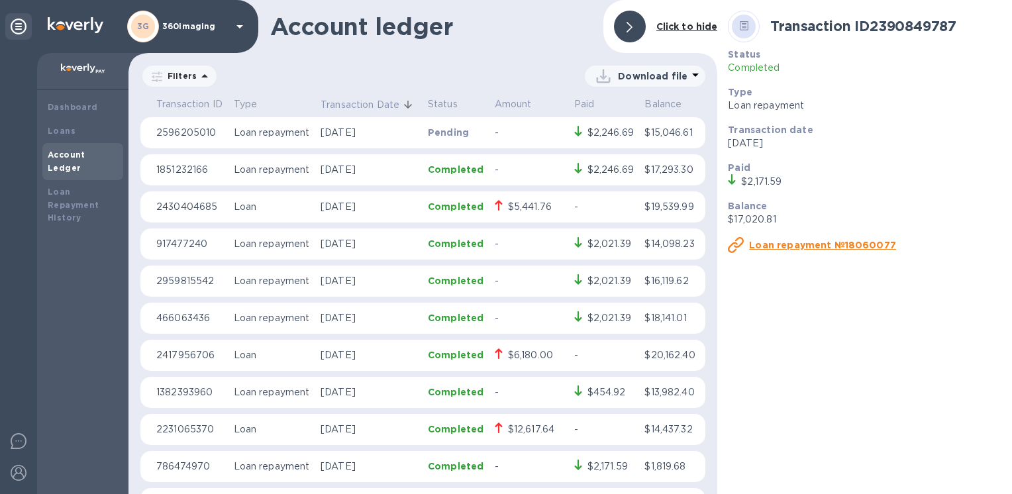
click at [808, 250] on u "Loan repayment №18060077" at bounding box center [822, 245] width 147 height 11
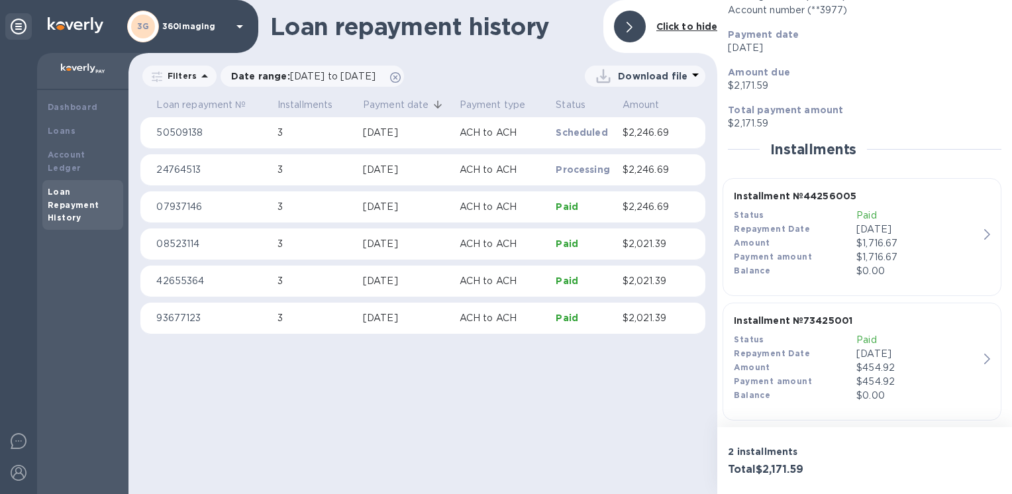
scroll to position [119, 0]
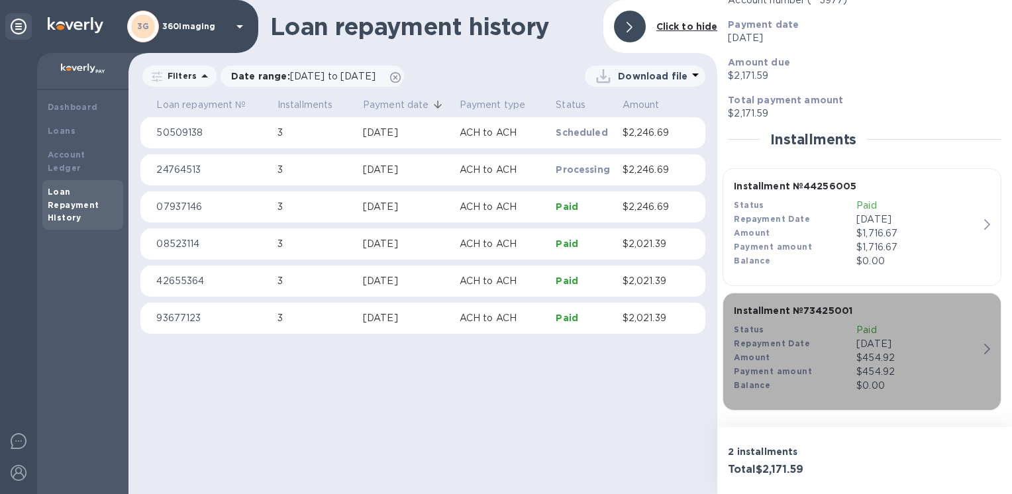
click at [943, 349] on p "[DATE]" at bounding box center [917, 344] width 123 height 14
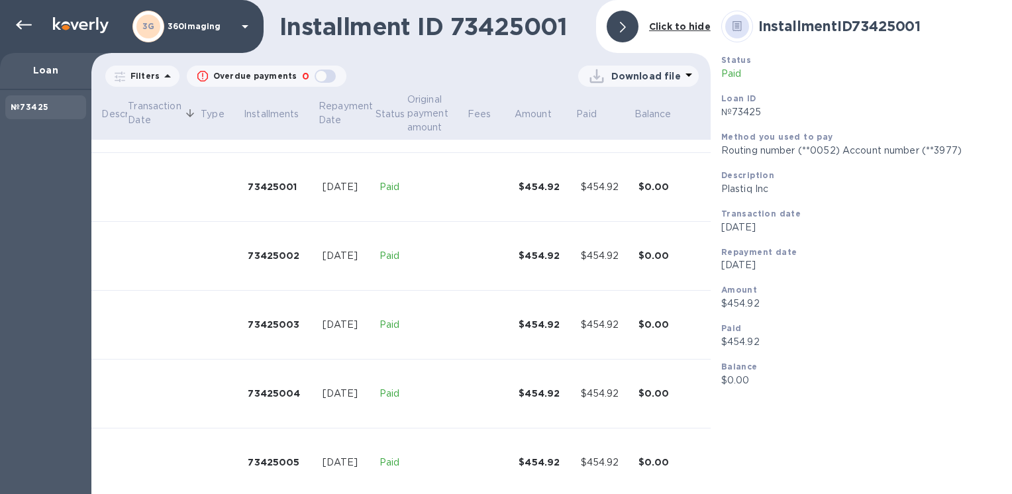
scroll to position [56, 115]
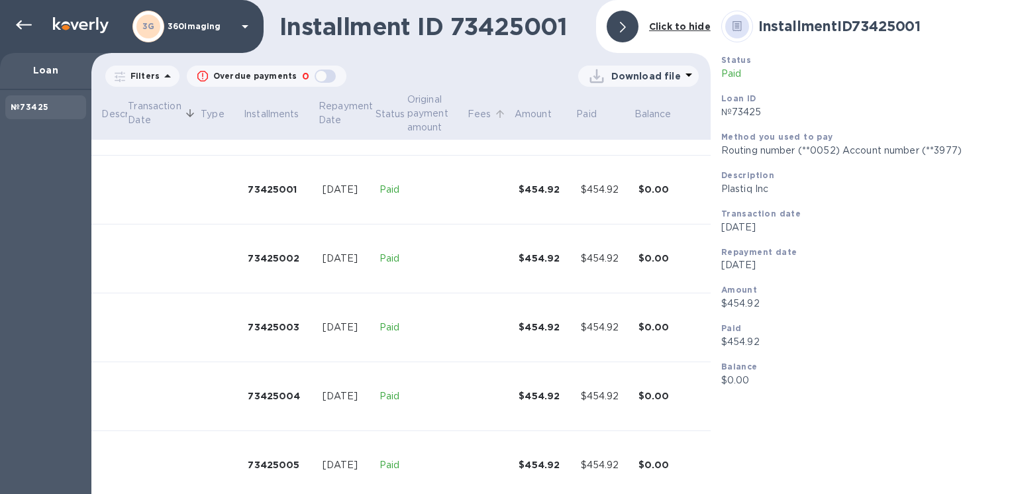
click at [470, 113] on p "Fees" at bounding box center [480, 114] width 24 height 14
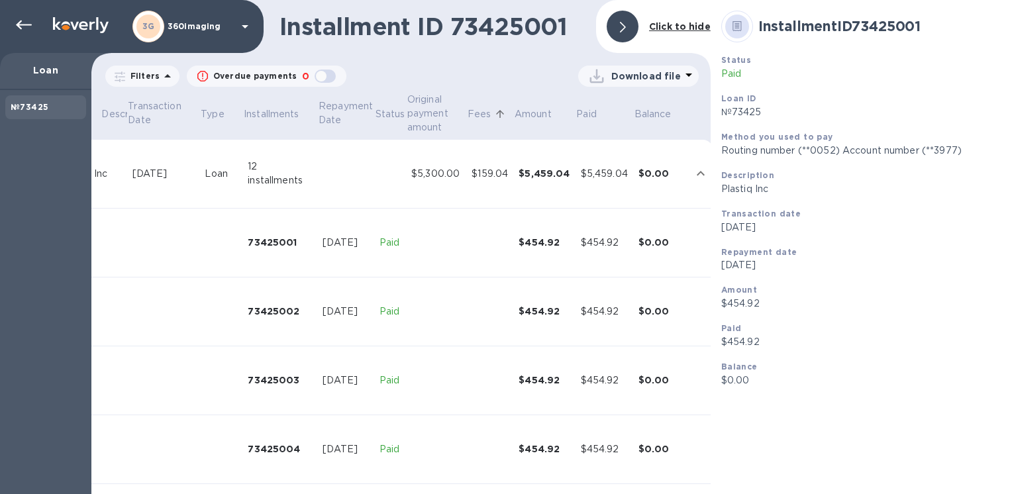
scroll to position [0, 115]
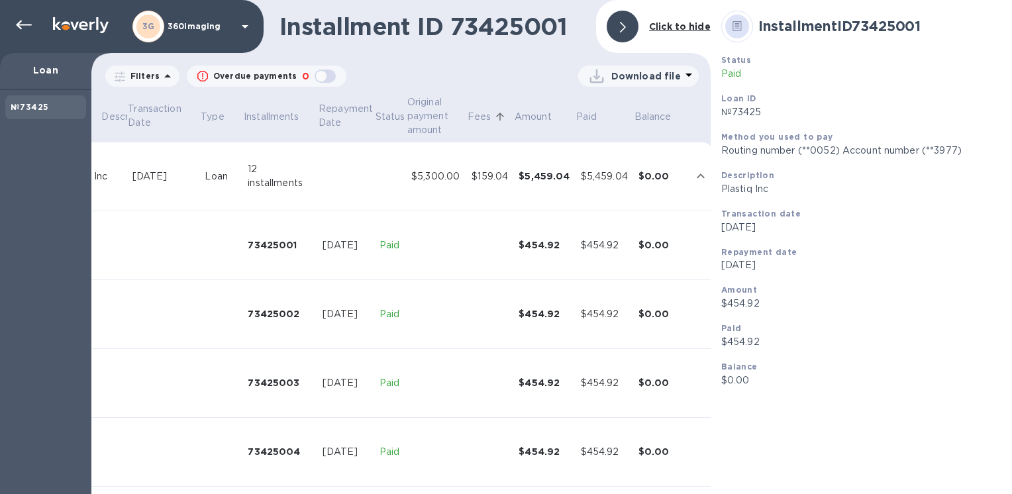
click at [50, 110] on div "№73425" at bounding box center [46, 107] width 70 height 13
click at [27, 28] on icon at bounding box center [24, 25] width 16 height 16
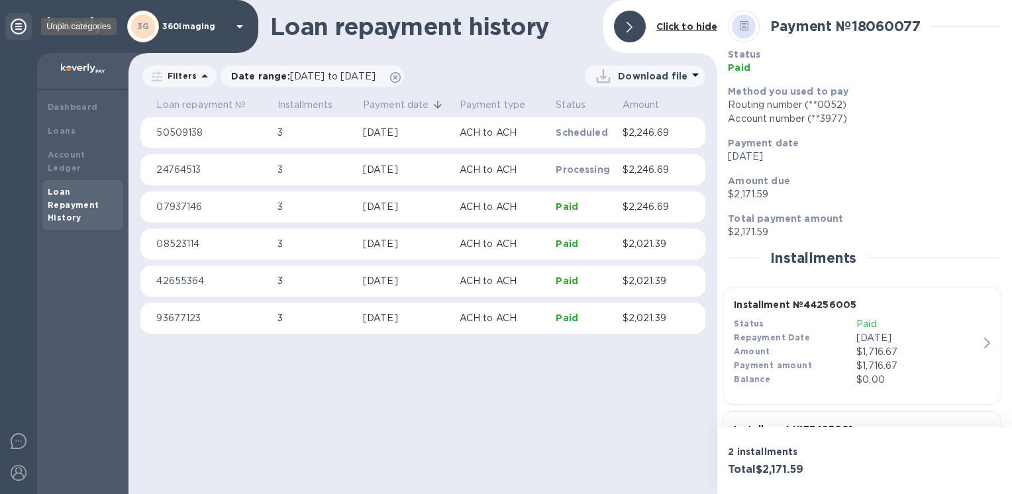
click at [27, 28] on div at bounding box center [18, 26] width 26 height 26
click at [649, 207] on p "$2,246.69" at bounding box center [651, 207] width 56 height 14
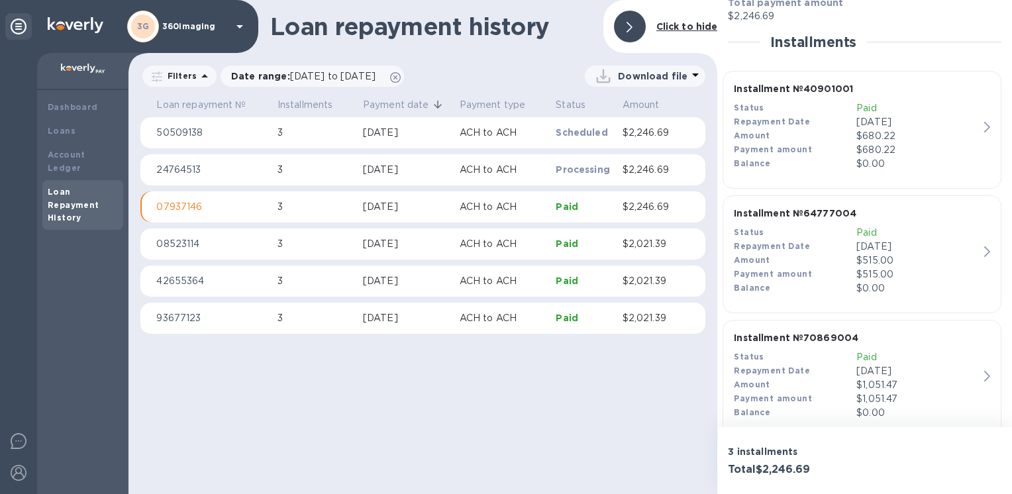
scroll to position [242, 0]
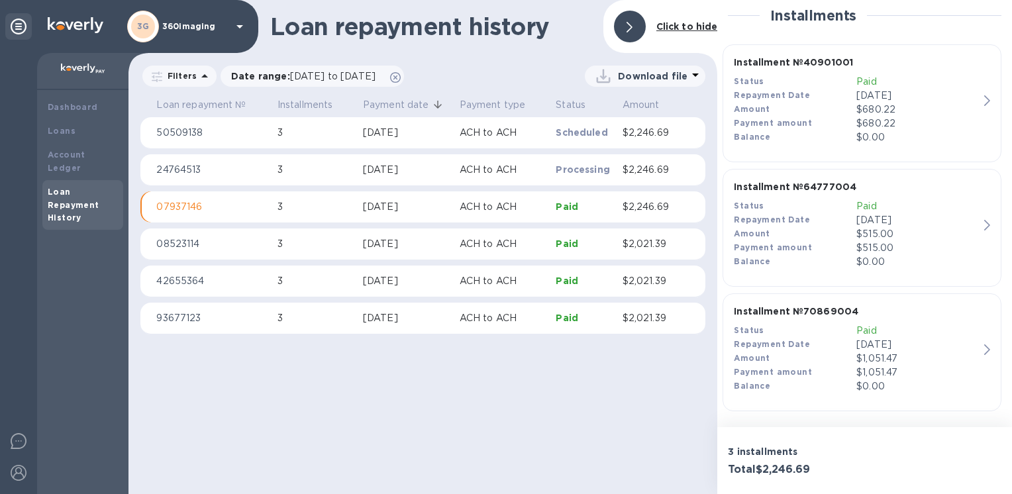
click at [655, 429] on div "Loan repayment history Click to hide Filters Date range : [DATE] to [DATE] Down…" at bounding box center [422, 247] width 589 height 494
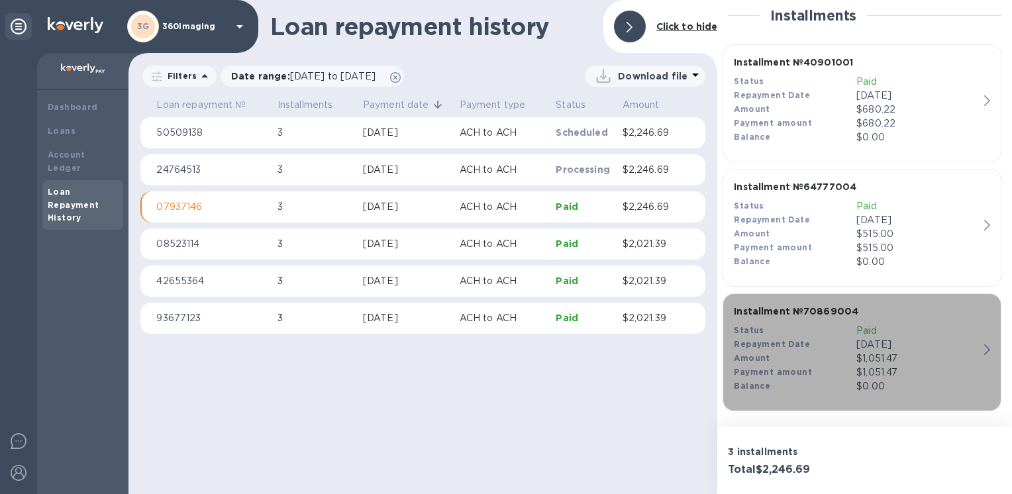
click at [876, 356] on div "$1,051.47" at bounding box center [917, 359] width 123 height 14
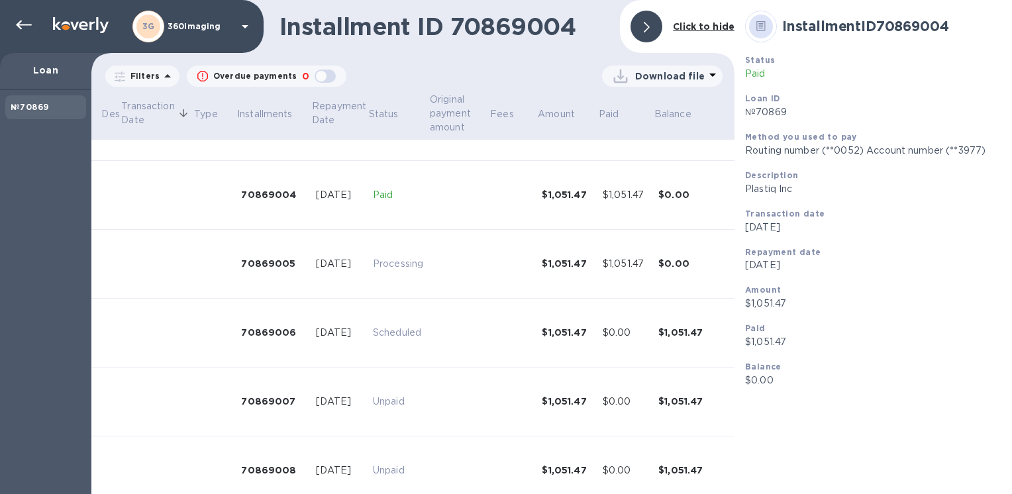
scroll to position [257, 140]
click at [25, 28] on icon at bounding box center [24, 25] width 16 height 16
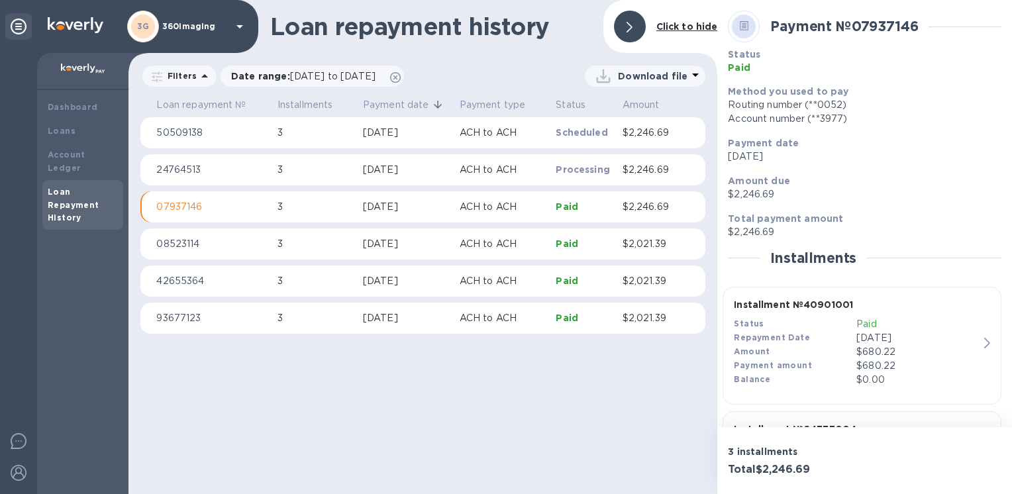
click at [853, 345] on div "Amount" at bounding box center [795, 352] width 123 height 14
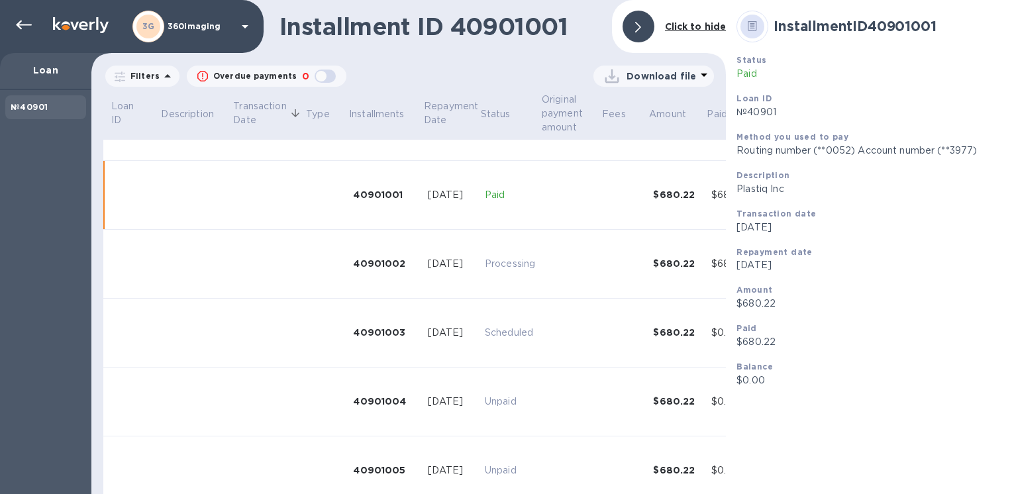
scroll to position [50, 140]
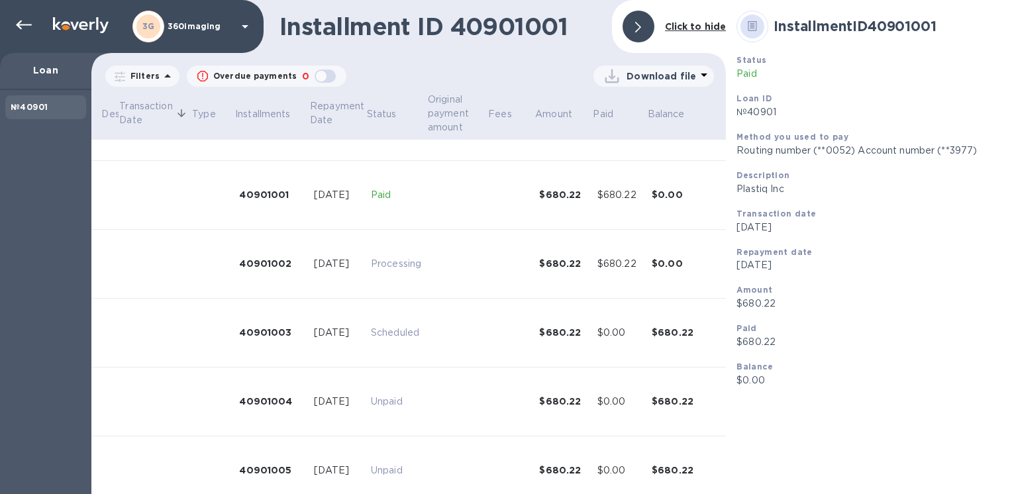
click at [646, 80] on p "Download file" at bounding box center [662, 76] width 70 height 13
click at [629, 111] on li "XLSX file" at bounding box center [634, 107] width 90 height 37
click at [646, 78] on p "Download file" at bounding box center [662, 76] width 70 height 13
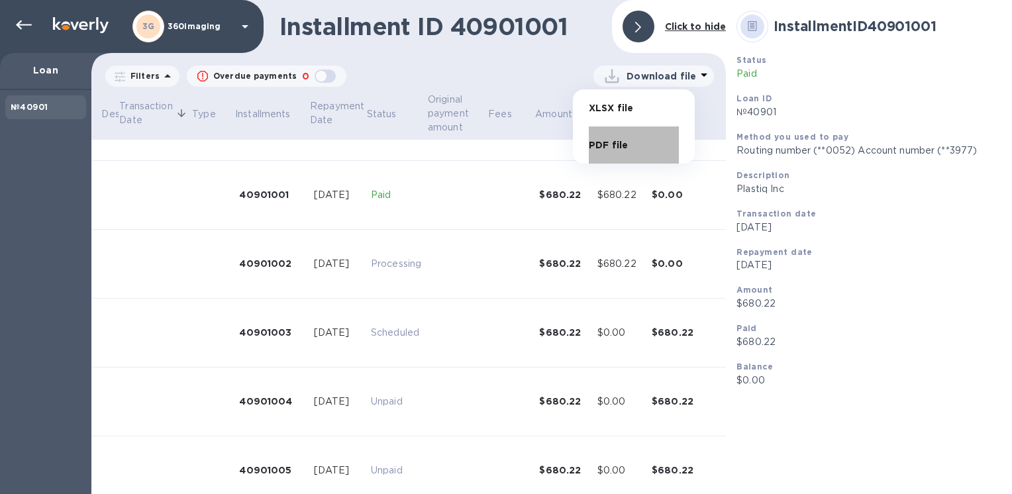
click at [613, 150] on li "PDF file" at bounding box center [634, 145] width 90 height 37
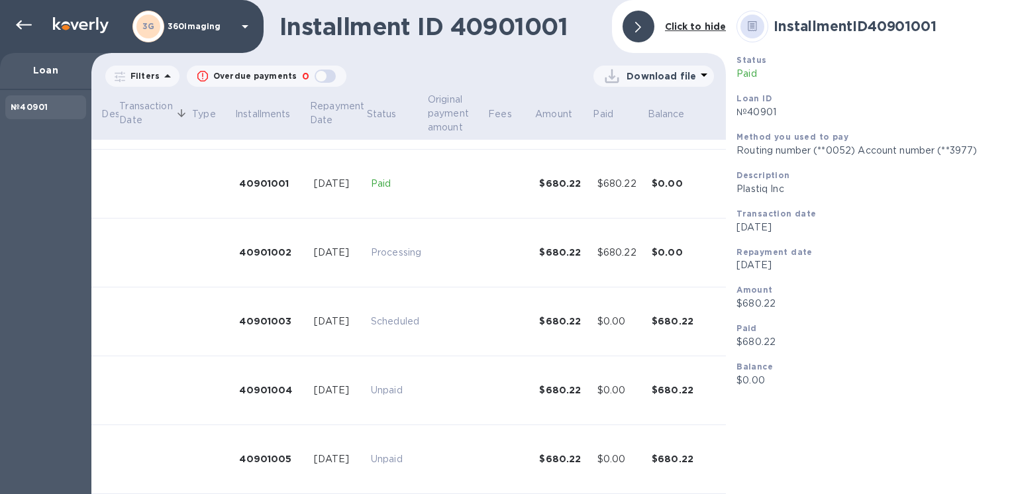
scroll to position [0, 140]
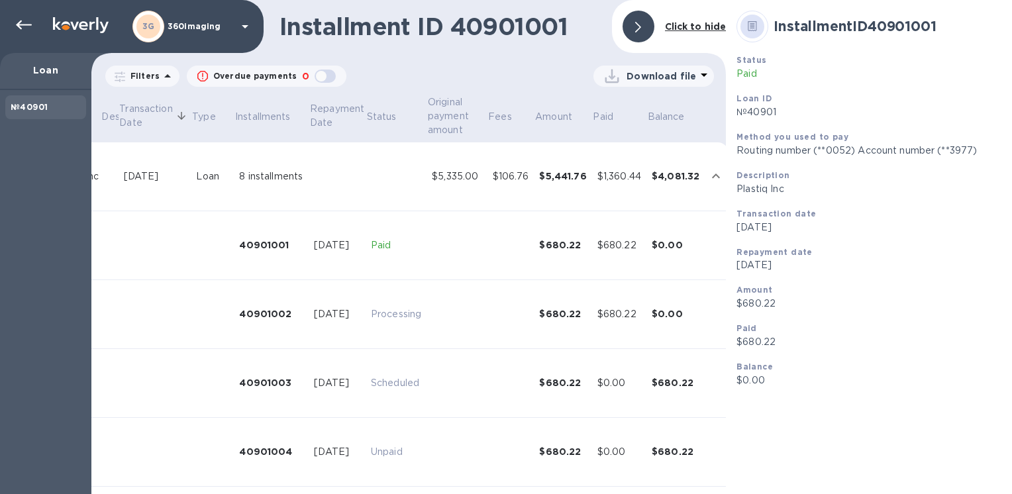
click at [871, 223] on p "[DATE]" at bounding box center [885, 228] width 296 height 14
click at [903, 221] on div "Transaction date" at bounding box center [885, 214] width 296 height 14
drag, startPoint x: 903, startPoint y: 221, endPoint x: 880, endPoint y: 296, distance: 78.4
click at [880, 296] on div "Status Paid Loan ID №40901 Method you used to pay Routing number (**0052) Accou…" at bounding box center [884, 220] width 307 height 345
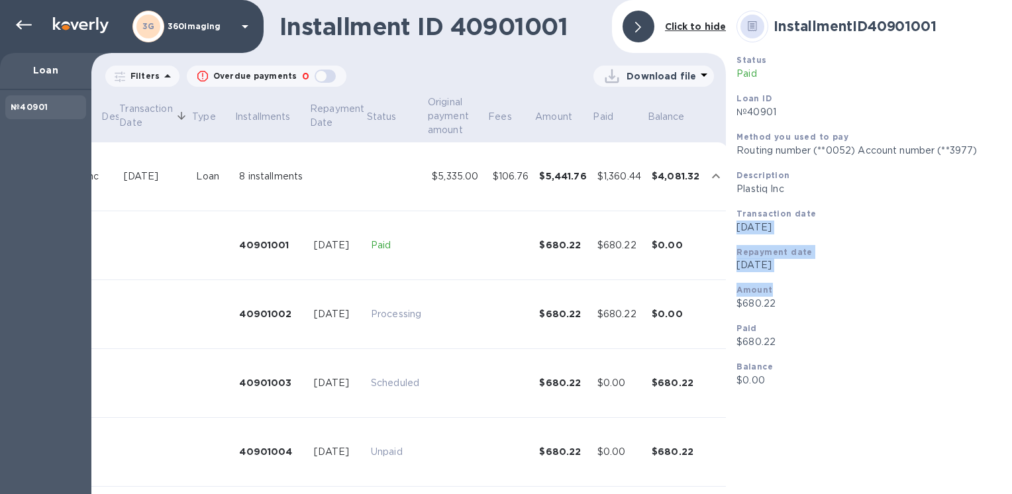
drag, startPoint x: 880, startPoint y: 296, endPoint x: 829, endPoint y: 268, distance: 57.5
click at [829, 268] on p "[DATE]" at bounding box center [885, 265] width 296 height 14
click at [56, 331] on div "№40901" at bounding box center [45, 292] width 91 height 404
